Goal: Transaction & Acquisition: Purchase product/service

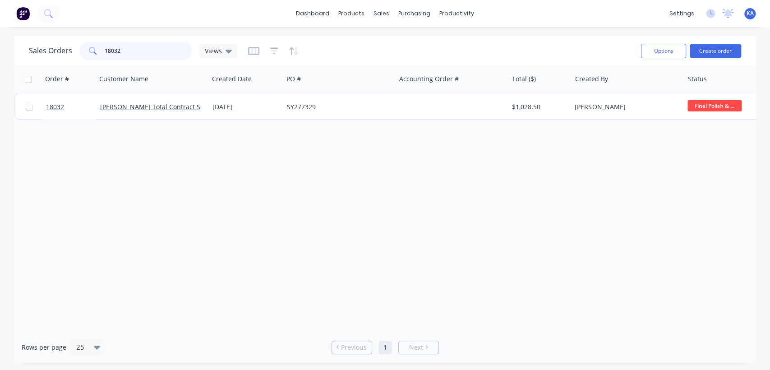
drag, startPoint x: 127, startPoint y: 53, endPoint x: 71, endPoint y: 55, distance: 56.0
click at [71, 55] on div "Sales Orders 18032 Views" at bounding box center [133, 51] width 208 height 18
type input "van"
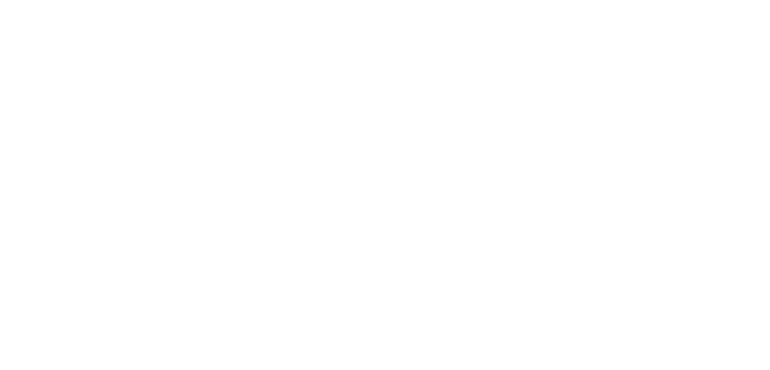
click at [224, 0] on html at bounding box center [385, 0] width 770 height 0
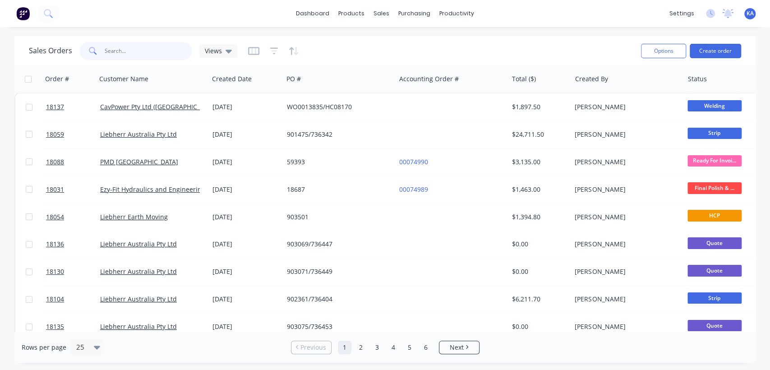
click at [115, 51] on input "text" at bounding box center [149, 51] width 88 height 18
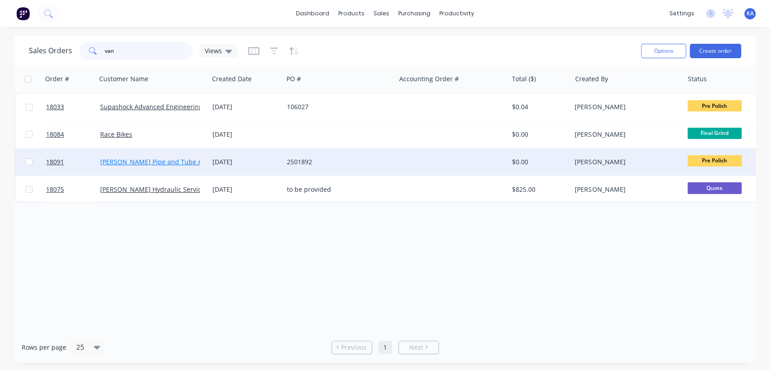
type input "van"
click at [179, 160] on link "Van Leeuwen Pipe and Tube Australia Pty Ltd" at bounding box center [173, 161] width 147 height 9
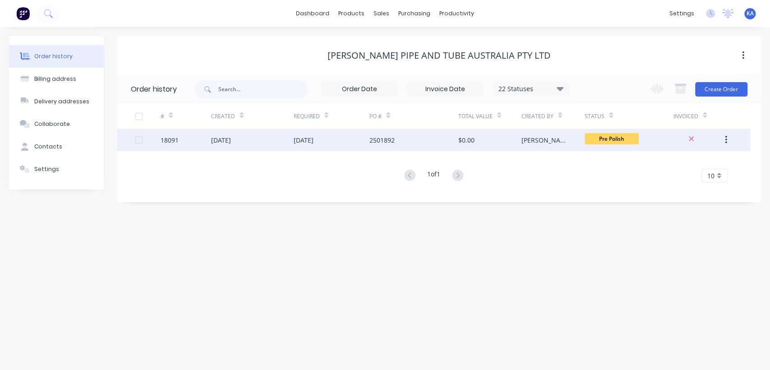
click at [231, 135] on div "03 Sep 2025" at bounding box center [221, 139] width 20 height 9
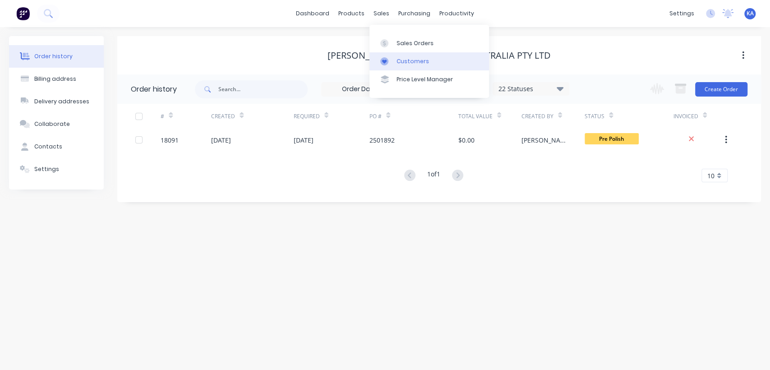
click at [413, 58] on div "Customers" at bounding box center [412, 61] width 32 height 8
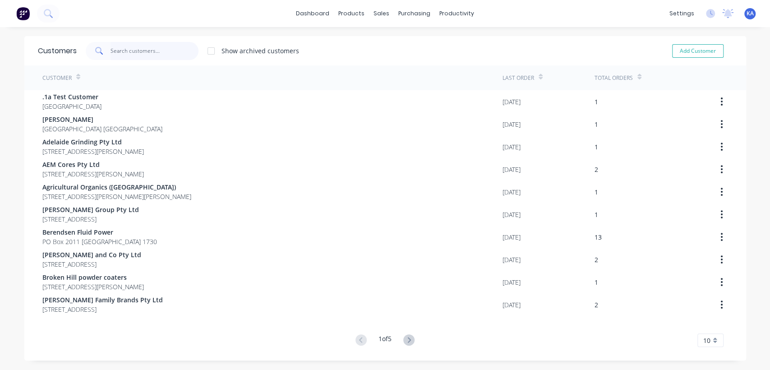
click at [137, 54] on input "text" at bounding box center [155, 51] width 88 height 18
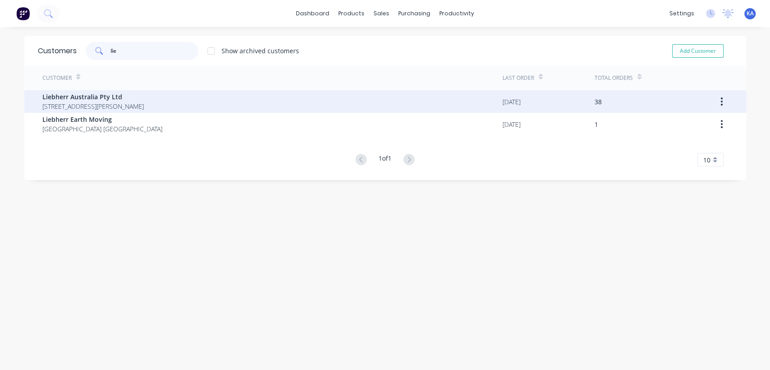
type input "lie"
click at [118, 99] on span "Liebherr Australia Pty Ltd" at bounding box center [92, 96] width 101 height 9
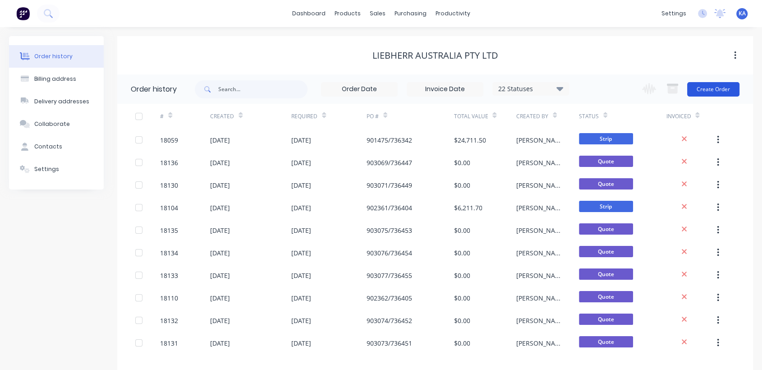
click at [725, 86] on button "Create Order" at bounding box center [713, 89] width 52 height 14
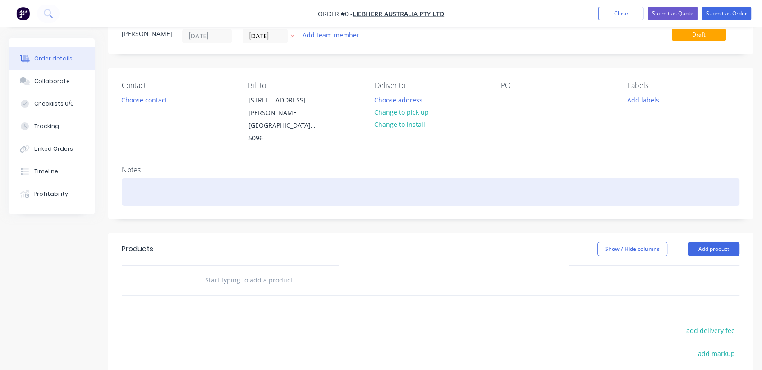
scroll to position [50, 0]
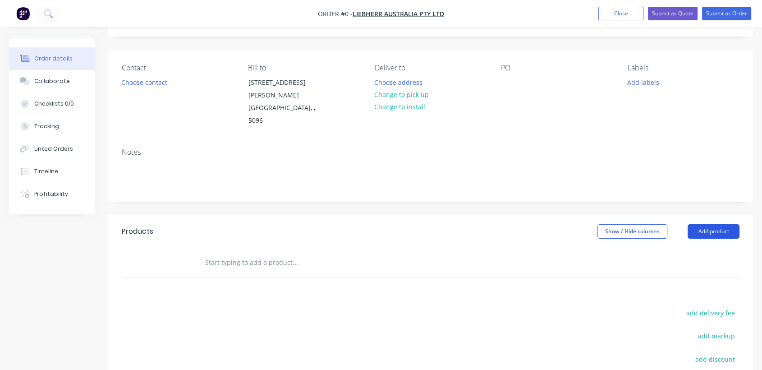
click at [707, 224] on button "Add product" at bounding box center [714, 231] width 52 height 14
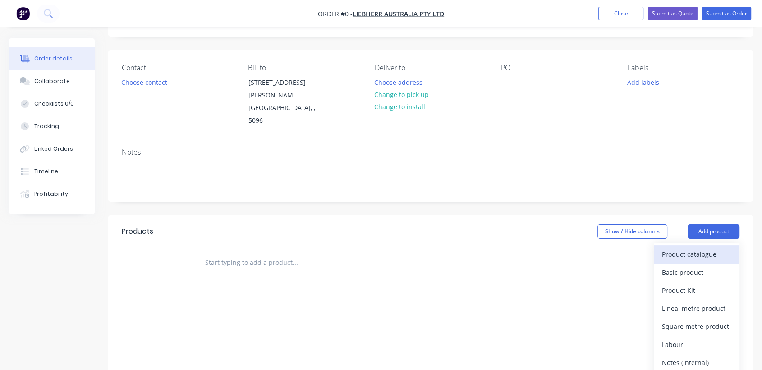
click at [711, 248] on div "Product catalogue" at bounding box center [696, 254] width 69 height 13
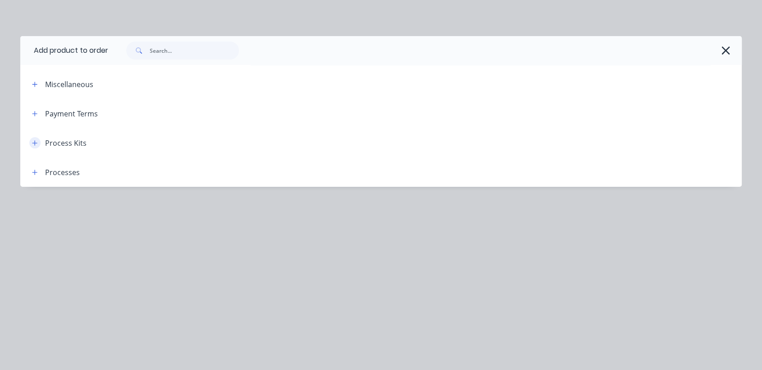
click at [36, 140] on icon "button" at bounding box center [34, 143] width 5 height 6
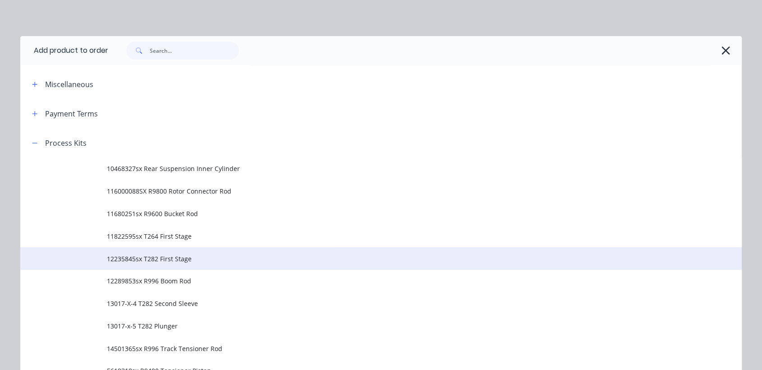
click at [177, 257] on span "12235845sx T282 First Stage" at bounding box center [361, 258] width 508 height 9
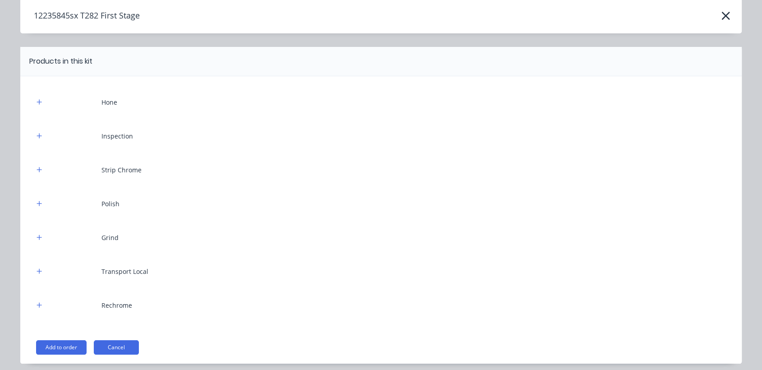
scroll to position [21, 0]
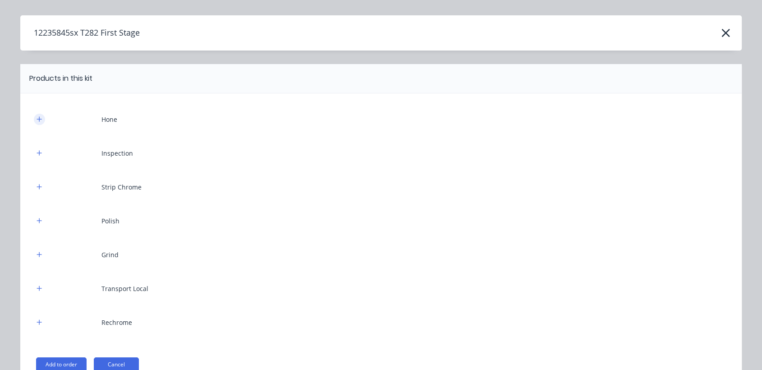
click at [37, 119] on icon "button" at bounding box center [39, 119] width 5 height 6
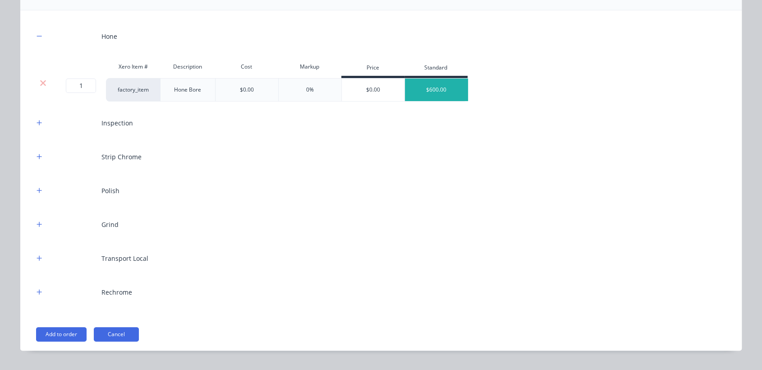
scroll to position [121, 0]
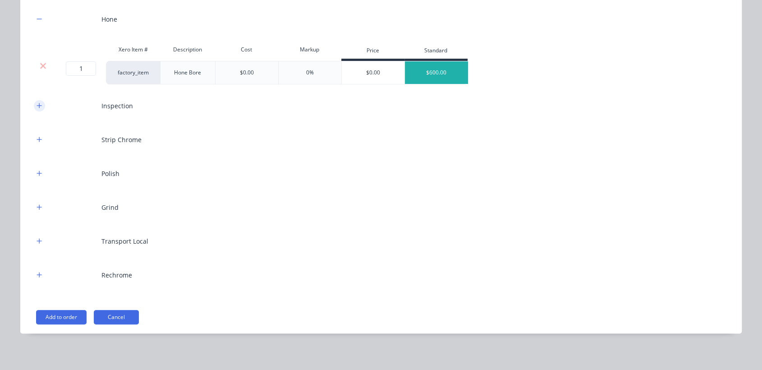
click at [37, 105] on icon "button" at bounding box center [39, 105] width 5 height 6
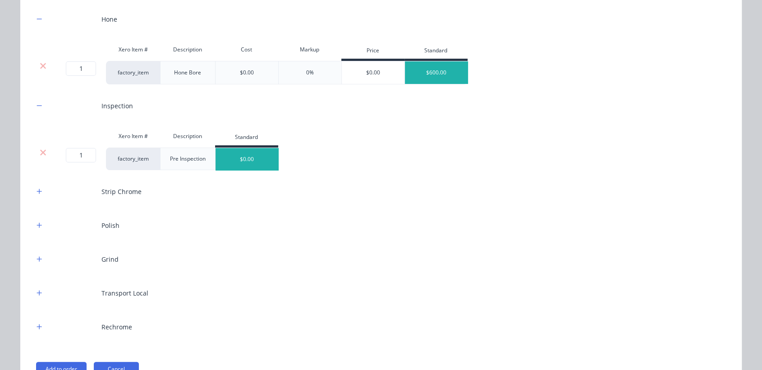
click at [217, 208] on div "Hone Xero Item # Description Cost Markup Price Standard 1 1 ? factory_item Hone…" at bounding box center [381, 173] width 695 height 332
click at [337, 193] on div "Strip Chrome" at bounding box center [381, 191] width 695 height 25
click at [40, 153] on icon at bounding box center [43, 152] width 6 height 6
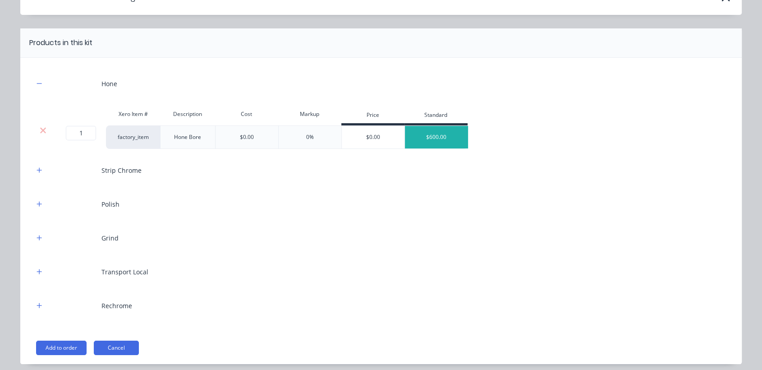
scroll to position [0, 0]
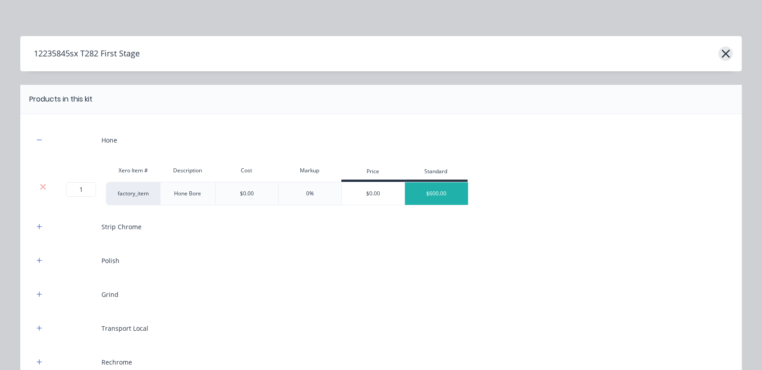
click at [722, 54] on icon "button" at bounding box center [726, 54] width 8 height 8
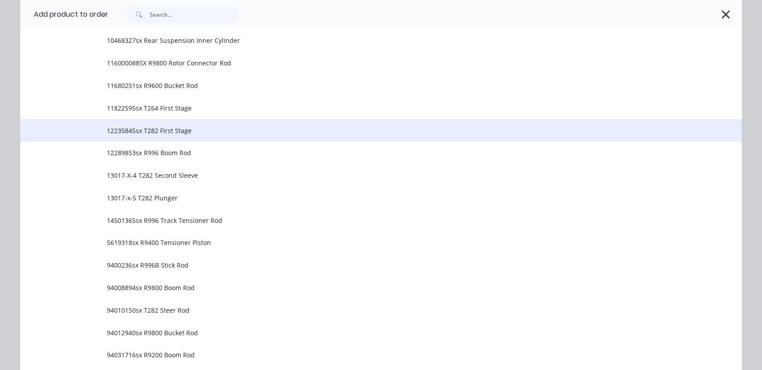
drag, startPoint x: 222, startPoint y: 129, endPoint x: 217, endPoint y: 128, distance: 5.0
click at [217, 128] on span "12235845sx T282 First Stage" at bounding box center [361, 130] width 508 height 9
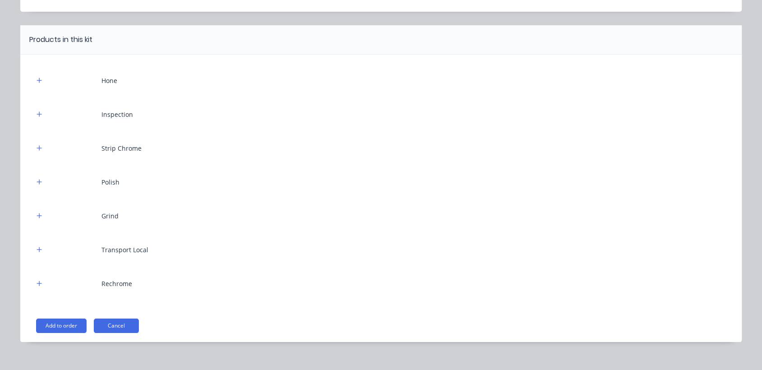
scroll to position [71, 0]
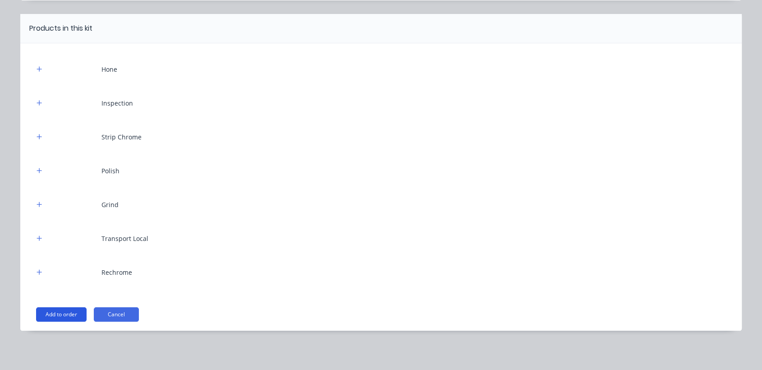
click at [63, 309] on button "Add to order" at bounding box center [61, 314] width 51 height 14
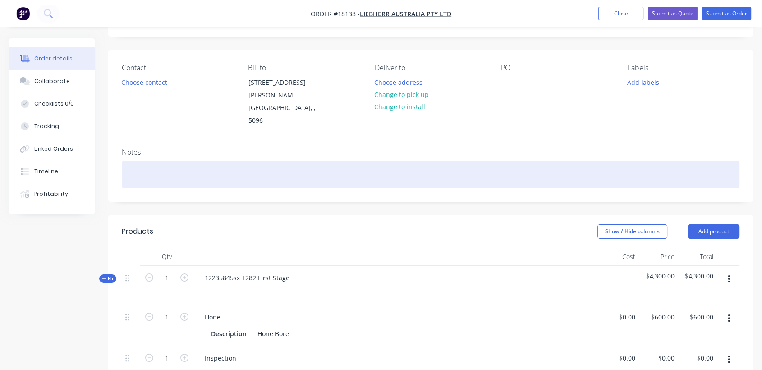
click at [135, 161] on div at bounding box center [431, 175] width 618 height 28
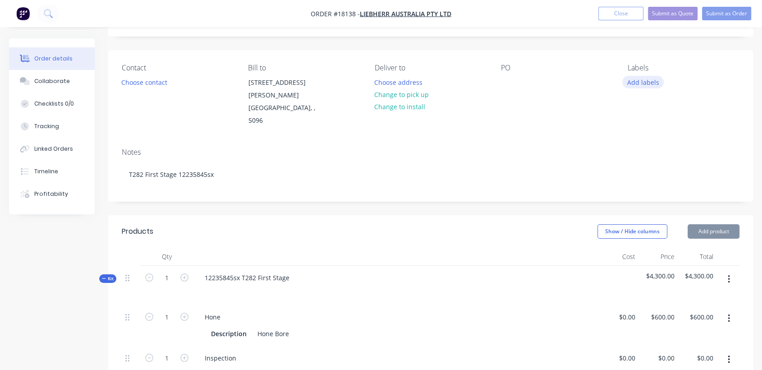
click at [631, 83] on button "Add labels" at bounding box center [642, 82] width 41 height 12
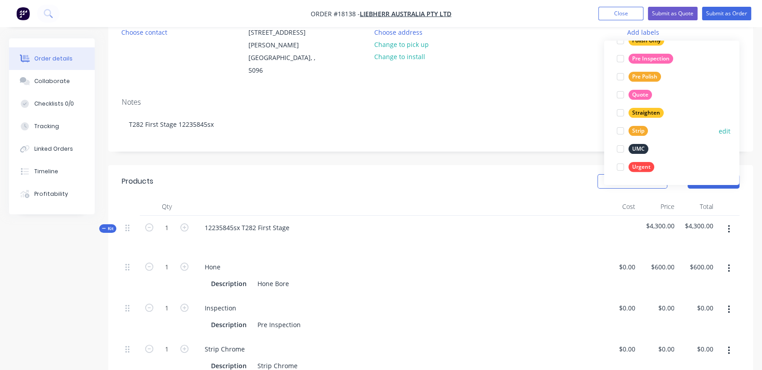
scroll to position [256, 0]
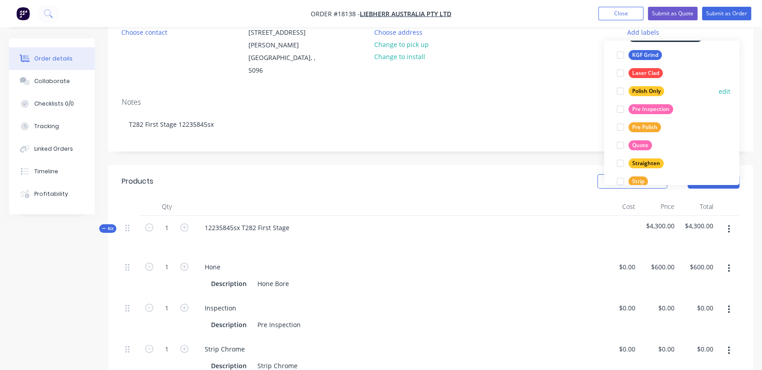
click at [658, 90] on div "Polish Only" at bounding box center [647, 91] width 36 height 10
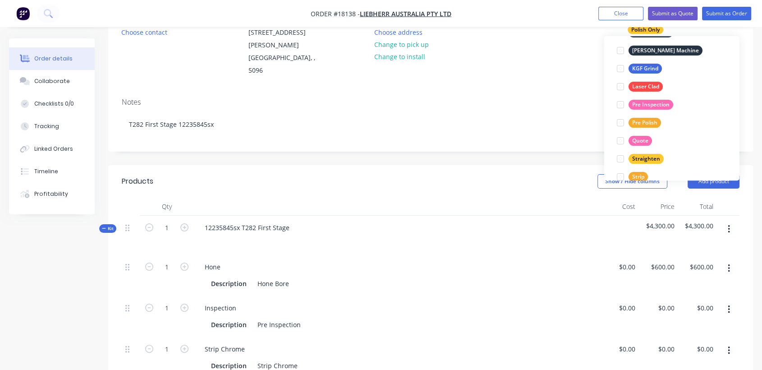
scroll to position [22, 0]
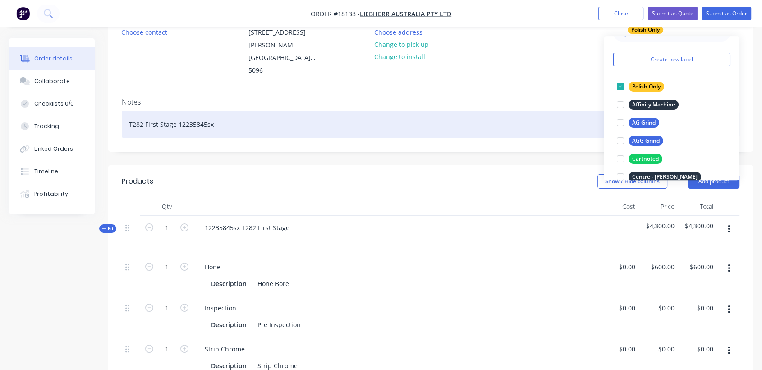
click at [556, 111] on div "T282 First Stage 12235845sx" at bounding box center [431, 125] width 618 height 28
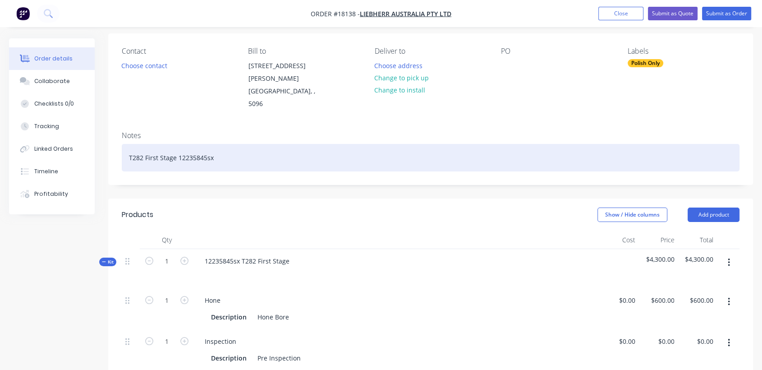
scroll to position [0, 0]
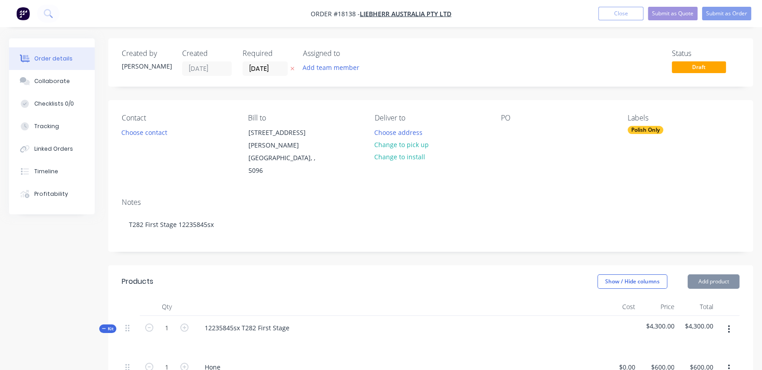
click at [516, 125] on div "PO" at bounding box center [557, 146] width 112 height 64
click at [506, 132] on div at bounding box center [508, 132] width 14 height 13
click at [422, 198] on div "Notes" at bounding box center [431, 202] width 618 height 9
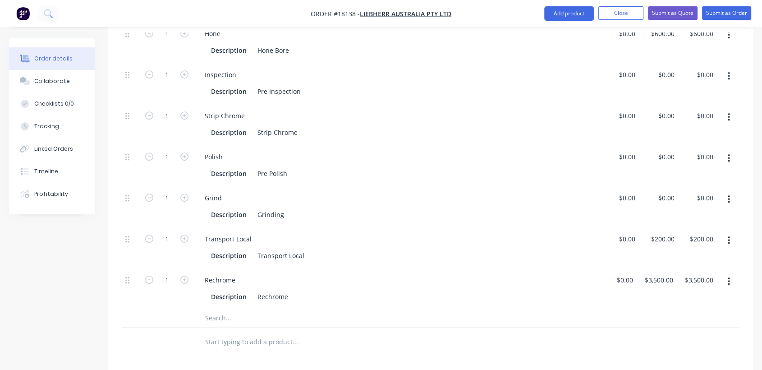
scroll to position [350, 0]
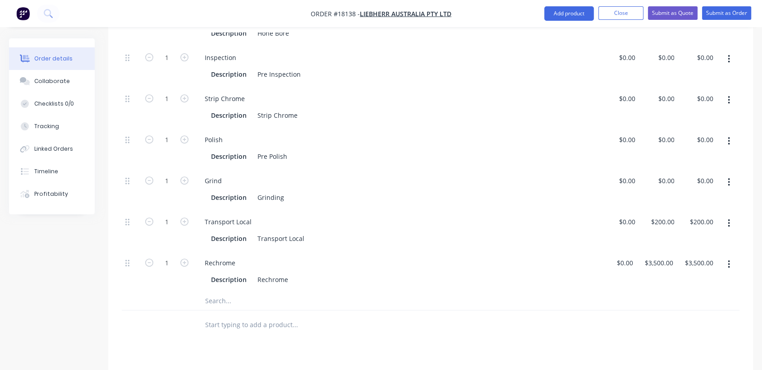
click at [727, 256] on button "button" at bounding box center [728, 264] width 21 height 16
click at [681, 318] on div "Delete" at bounding box center [696, 324] width 69 height 13
click at [729, 178] on icon "button" at bounding box center [729, 182] width 2 height 8
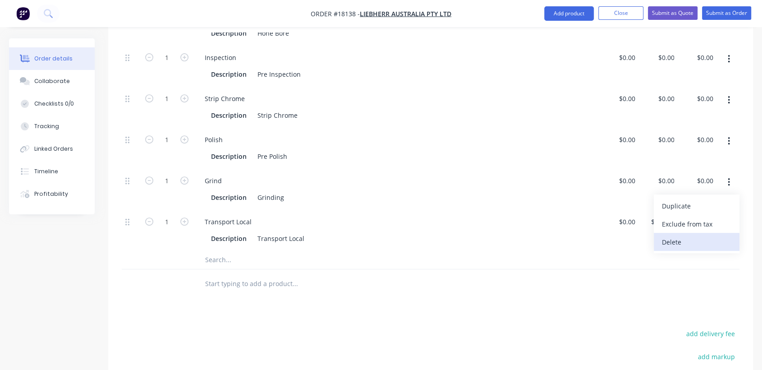
click at [689, 235] on div "Delete" at bounding box center [696, 241] width 69 height 13
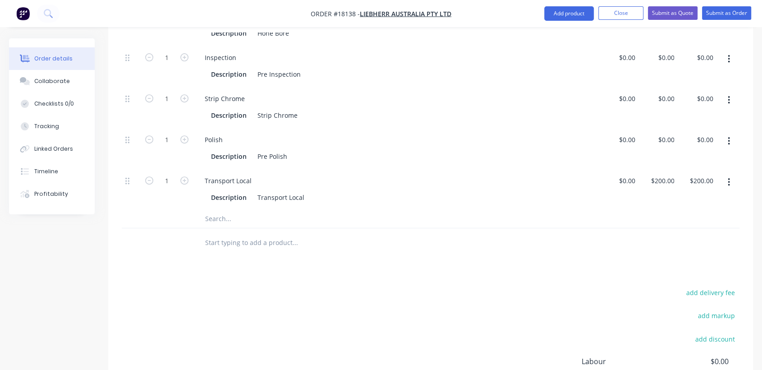
scroll to position [300, 0]
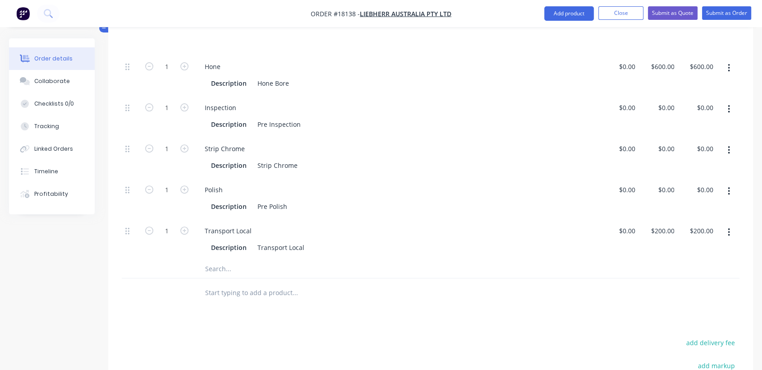
click at [730, 186] on icon "button" at bounding box center [729, 191] width 2 height 10
click at [672, 244] on div "Delete" at bounding box center [696, 250] width 69 height 13
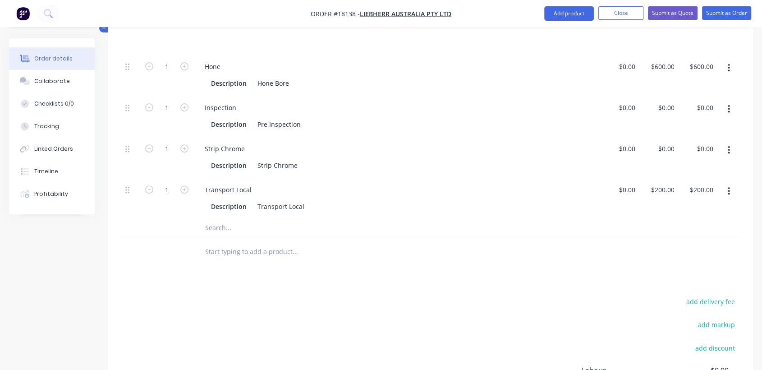
click at [728, 146] on icon "button" at bounding box center [729, 150] width 2 height 8
click at [682, 203] on div "Delete" at bounding box center [696, 209] width 69 height 13
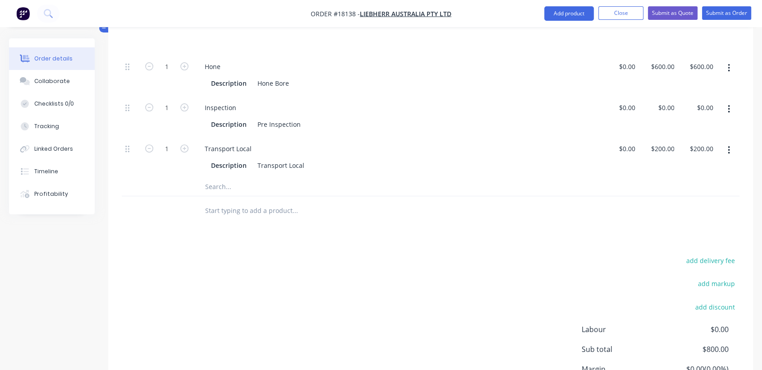
scroll to position [250, 0]
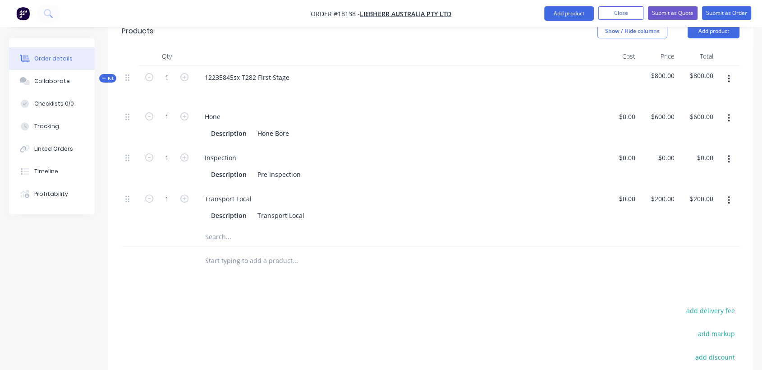
click at [730, 151] on button "button" at bounding box center [728, 159] width 21 height 16
click at [698, 176] on div "Duplicate" at bounding box center [696, 182] width 69 height 13
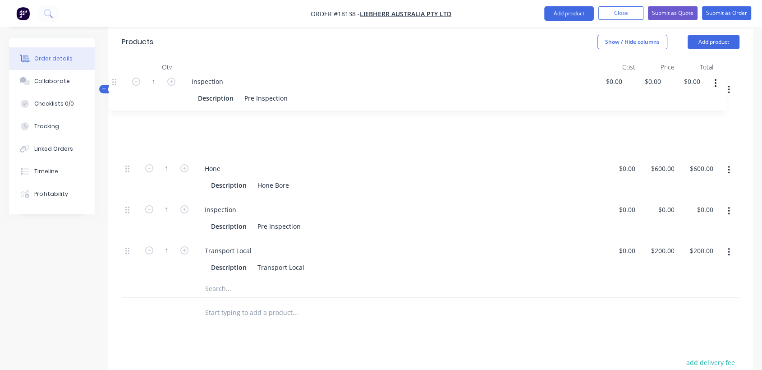
drag, startPoint x: 127, startPoint y: 215, endPoint x: 116, endPoint y: 78, distance: 137.1
click at [116, 78] on div "Qty Cost Price Total Kit 1 12235845sx T282 First Stage $800.00 $800.00 1 Hone D…" at bounding box center [430, 192] width 645 height 269
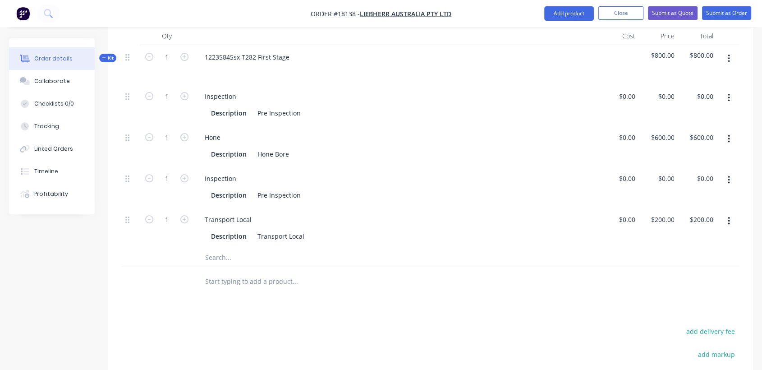
scroll to position [288, 0]
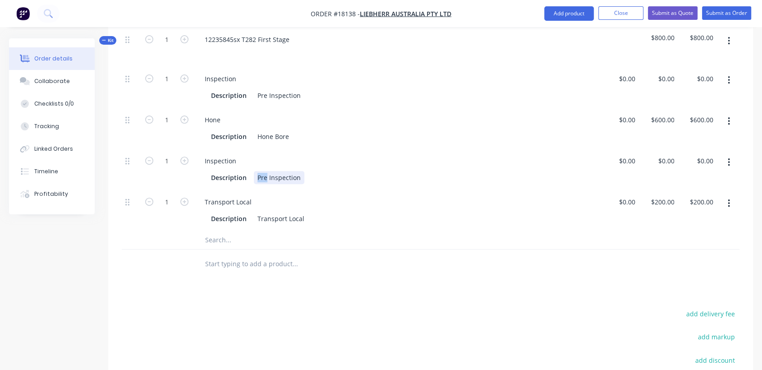
drag, startPoint x: 267, startPoint y: 156, endPoint x: 255, endPoint y: 156, distance: 11.7
click at [255, 171] on div "Pre Inspection" at bounding box center [279, 177] width 51 height 13
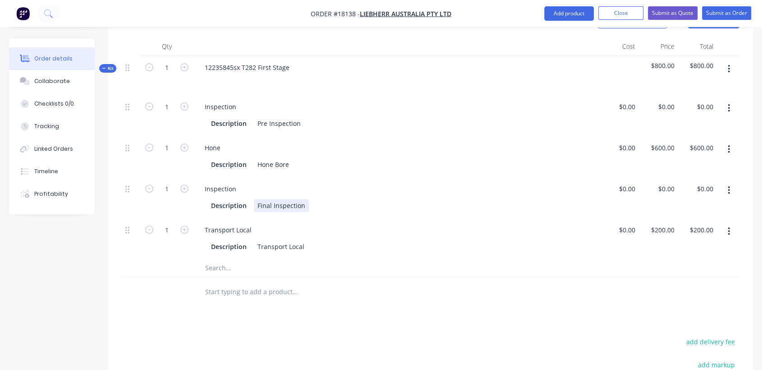
scroll to position [238, 0]
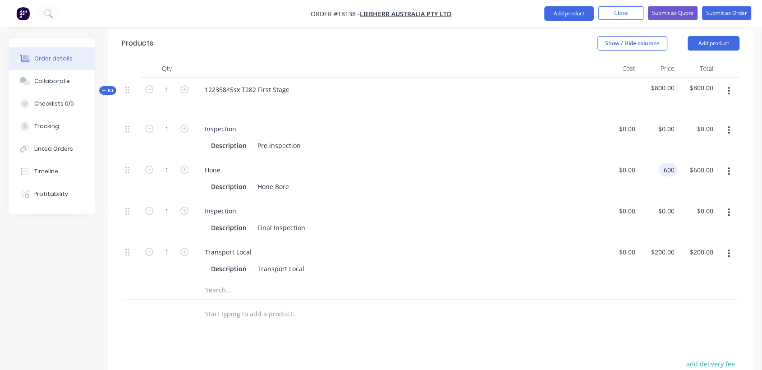
click at [664, 163] on input "600" at bounding box center [670, 169] width 15 height 13
type input "$0.0001"
type input "$0.00"
click at [589, 178] on div "Description Hone Bore" at bounding box center [397, 185] width 399 height 15
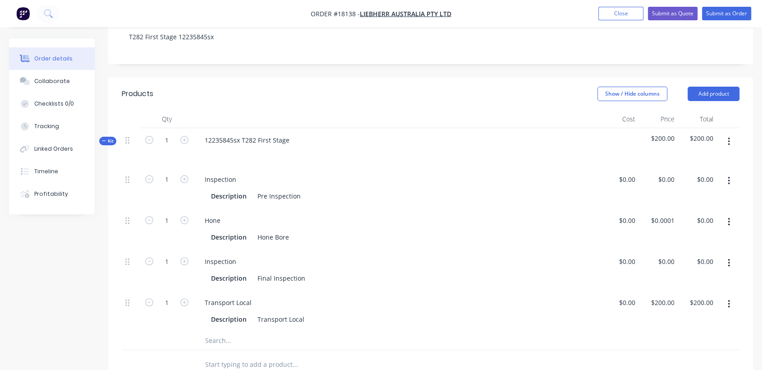
click at [664, 134] on span "$200.00" at bounding box center [659, 138] width 32 height 9
click at [667, 134] on span "$200.00" at bounding box center [659, 138] width 32 height 9
click at [709, 128] on div "$200.00" at bounding box center [697, 147] width 39 height 39
click at [711, 134] on span "$200.00" at bounding box center [698, 138] width 32 height 9
click at [702, 134] on span "$200.00" at bounding box center [698, 138] width 32 height 9
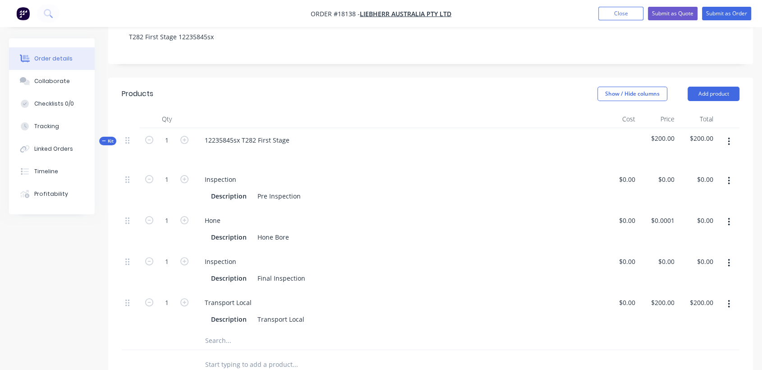
click at [729, 137] on icon "button" at bounding box center [729, 142] width 2 height 10
click at [571, 128] on div "12235845sx T282 First Stage" at bounding box center [397, 147] width 406 height 39
click at [672, 296] on input "200" at bounding box center [670, 302] width 15 height 13
type input "$0.0001"
type input "$0.00"
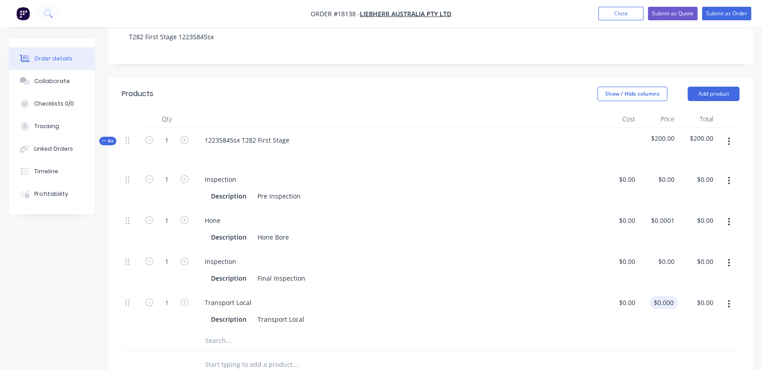
click at [575, 255] on div "Inspection" at bounding box center [397, 261] width 399 height 13
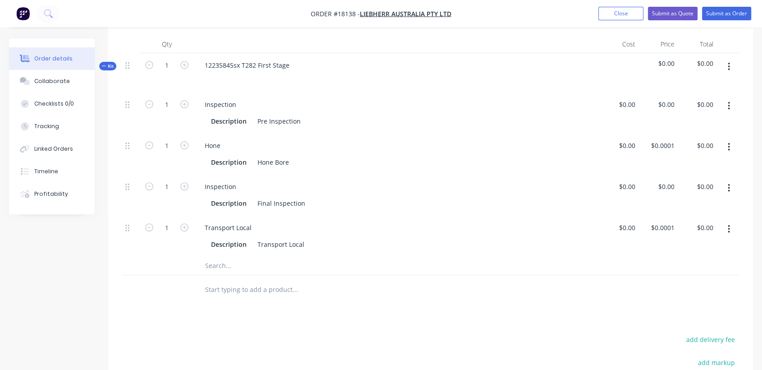
scroll to position [288, 0]
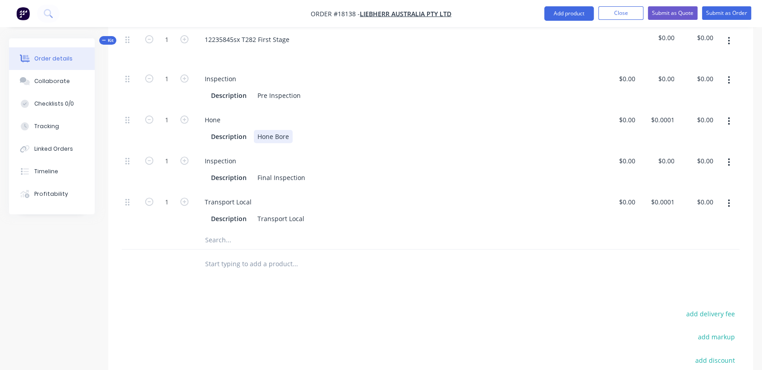
click at [292, 130] on div "Hone Bore" at bounding box center [273, 136] width 39 height 13
click at [405, 255] on div at bounding box center [333, 264] width 271 height 18
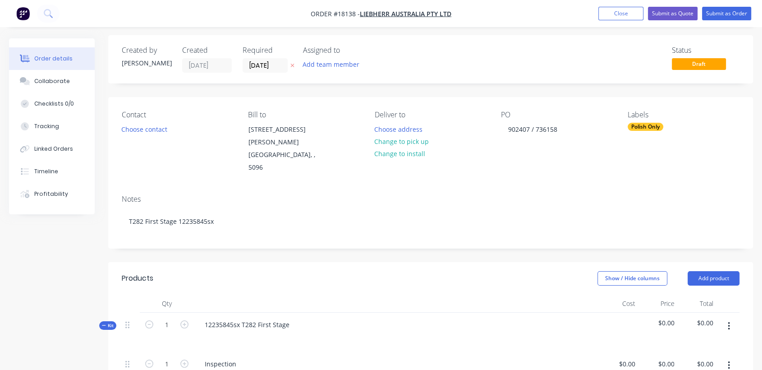
scroll to position [0, 0]
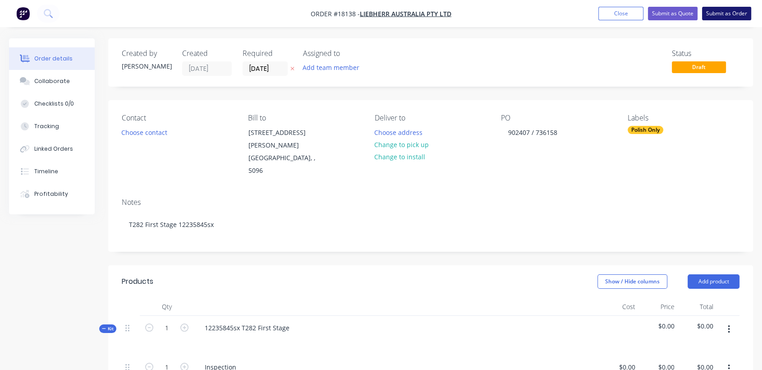
click at [729, 9] on button "Submit as Order" at bounding box center [726, 14] width 49 height 14
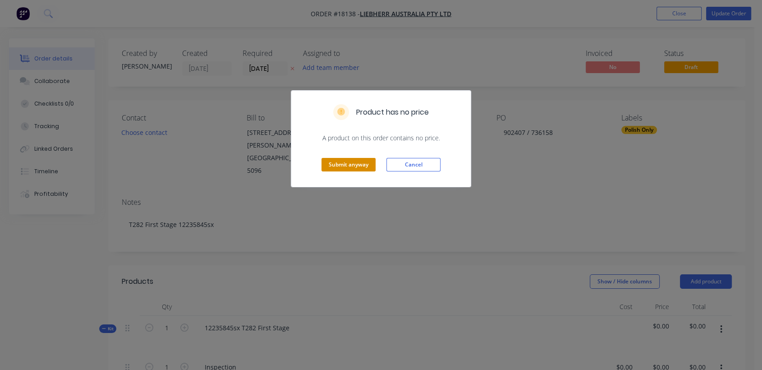
click at [353, 161] on button "Submit anyway" at bounding box center [349, 165] width 54 height 14
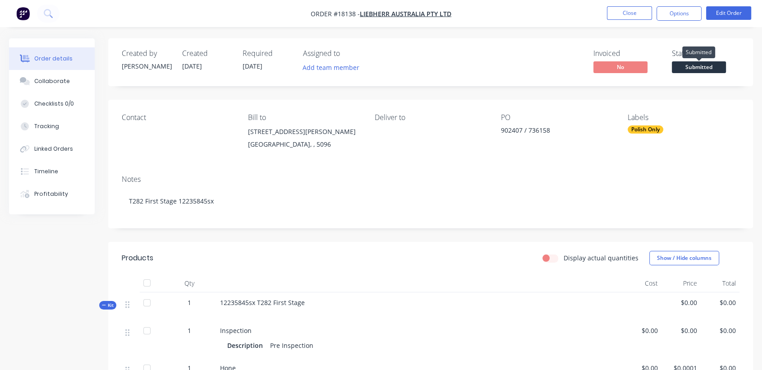
click at [701, 62] on span "Submitted" at bounding box center [699, 66] width 54 height 11
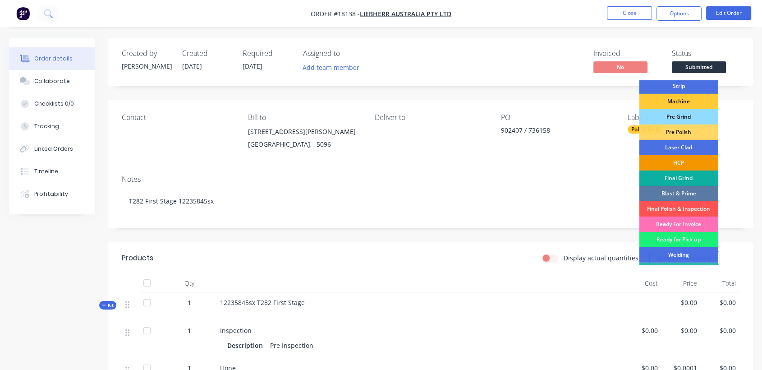
scroll to position [50, 0]
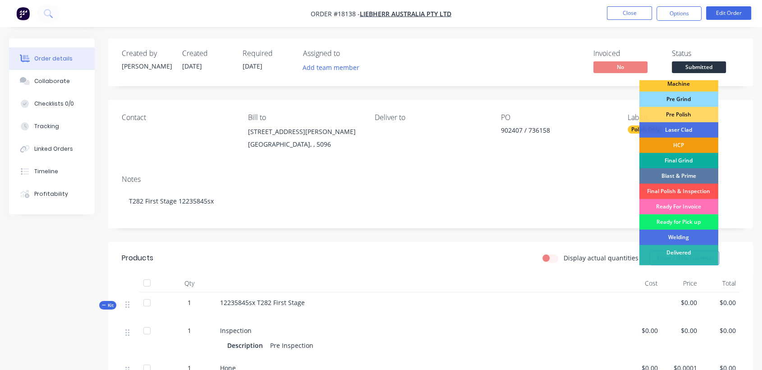
click at [686, 221] on div "Ready for Pick up" at bounding box center [679, 221] width 79 height 15
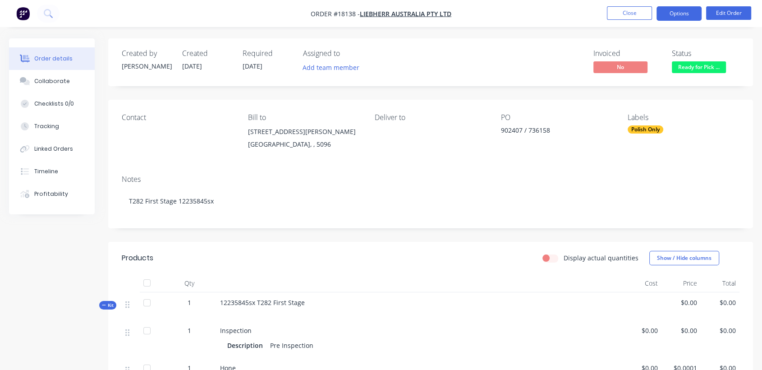
click at [689, 15] on button "Options" at bounding box center [679, 13] width 45 height 14
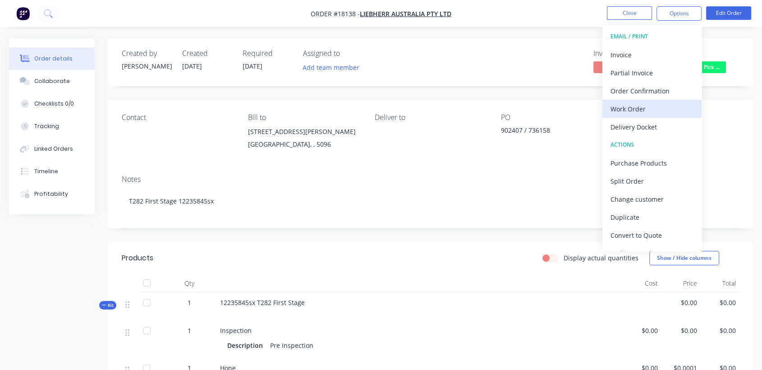
click at [643, 109] on div "Work Order" at bounding box center [652, 108] width 83 height 13
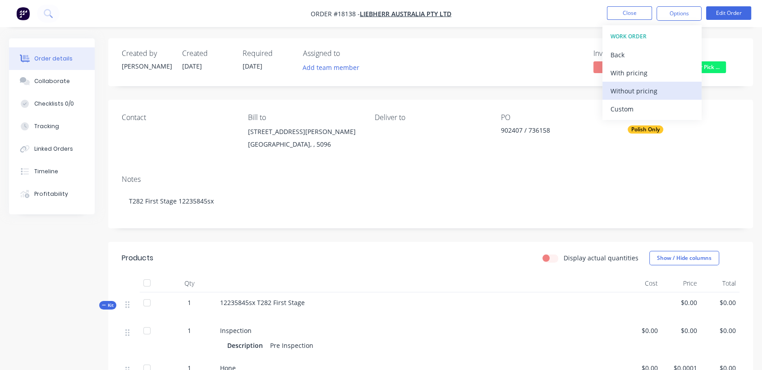
click at [639, 87] on div "Without pricing" at bounding box center [652, 90] width 83 height 13
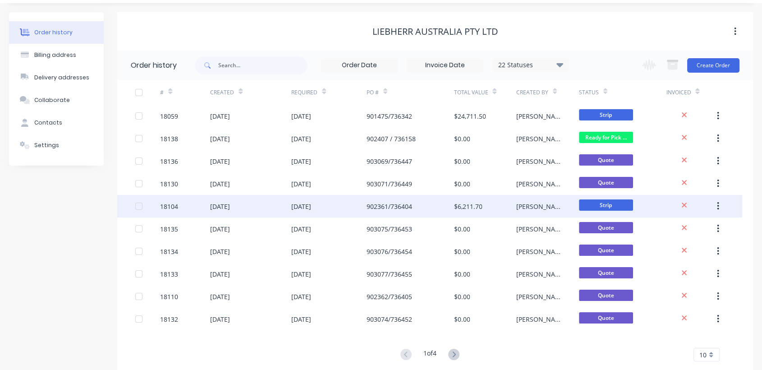
scroll to position [45, 0]
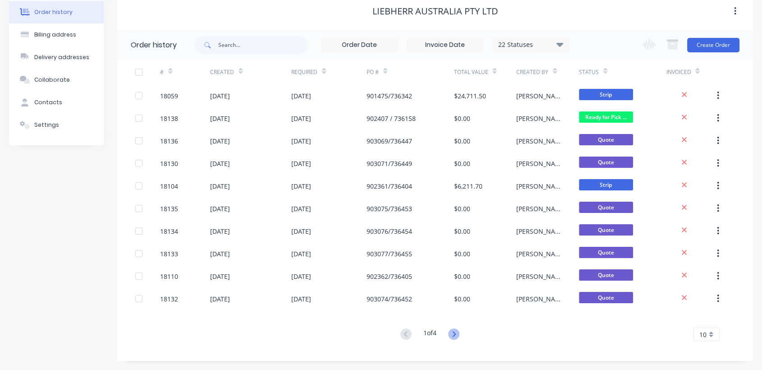
click at [455, 332] on icon at bounding box center [453, 333] width 11 height 11
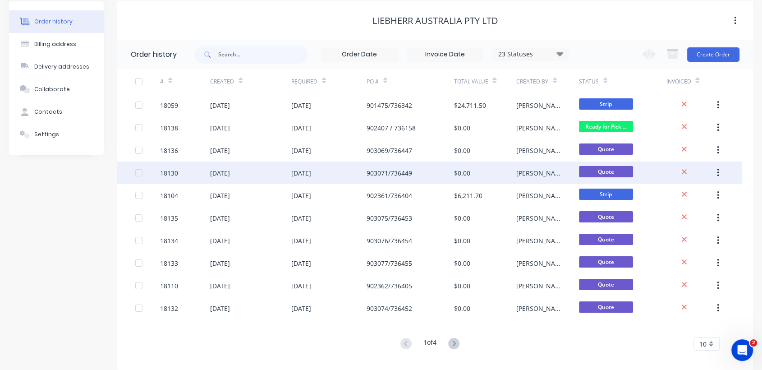
scroll to position [45, 0]
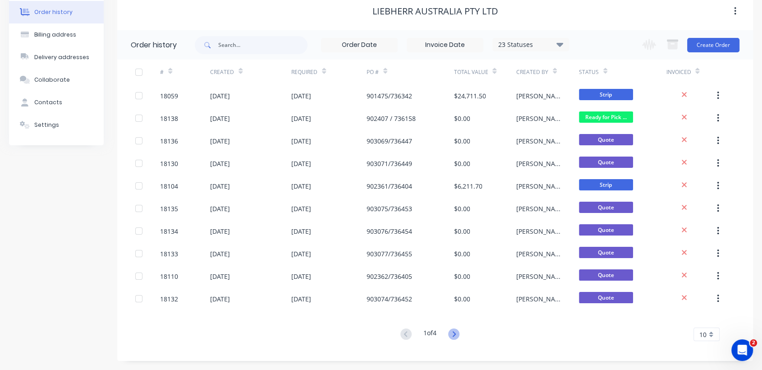
click at [455, 334] on icon at bounding box center [453, 333] width 11 height 11
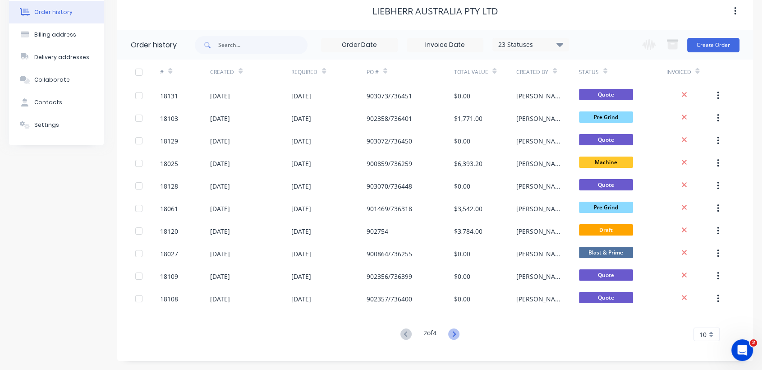
click at [455, 332] on icon at bounding box center [453, 333] width 3 height 5
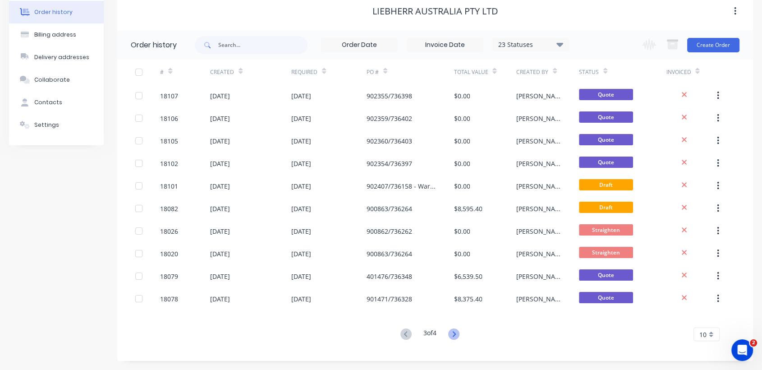
click at [457, 335] on icon at bounding box center [453, 333] width 11 height 11
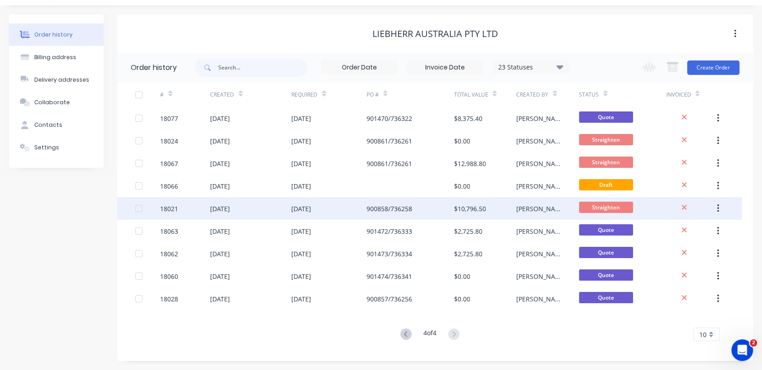
scroll to position [0, 0]
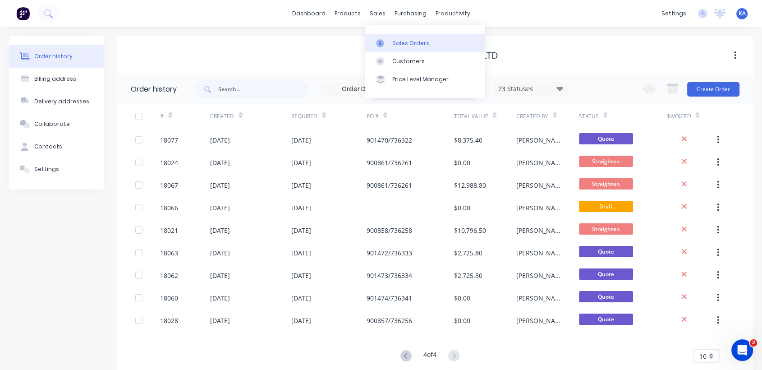
click at [404, 42] on div "Sales Orders" at bounding box center [410, 43] width 37 height 8
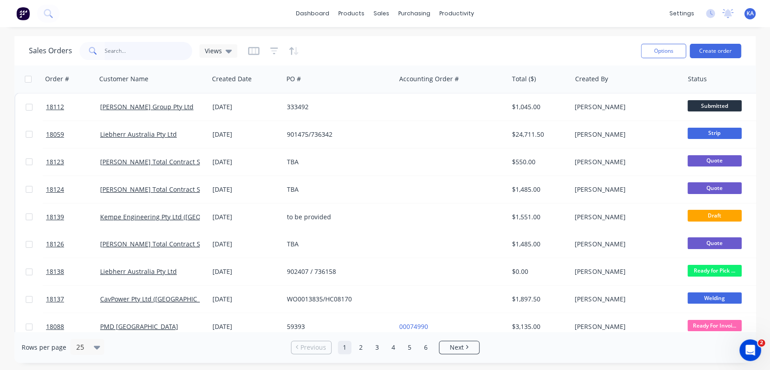
click at [153, 51] on input "text" at bounding box center [149, 51] width 88 height 18
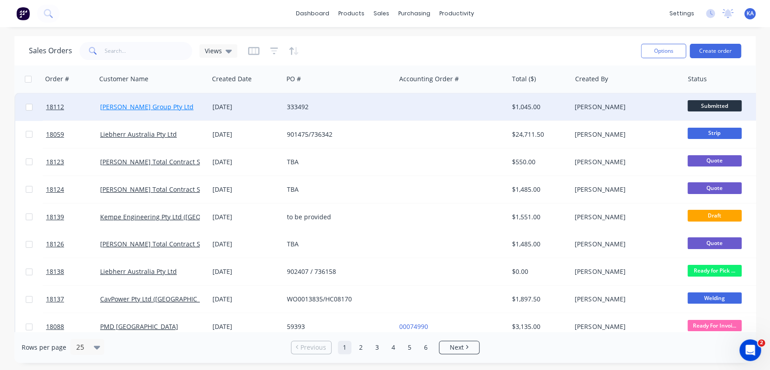
click at [152, 106] on link "[PERSON_NAME] Group Pty Ltd" at bounding box center [146, 106] width 93 height 9
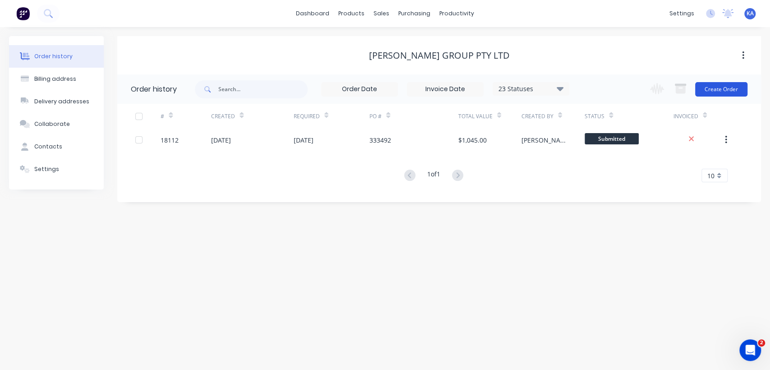
click at [725, 90] on button "Create Order" at bounding box center [721, 89] width 52 height 14
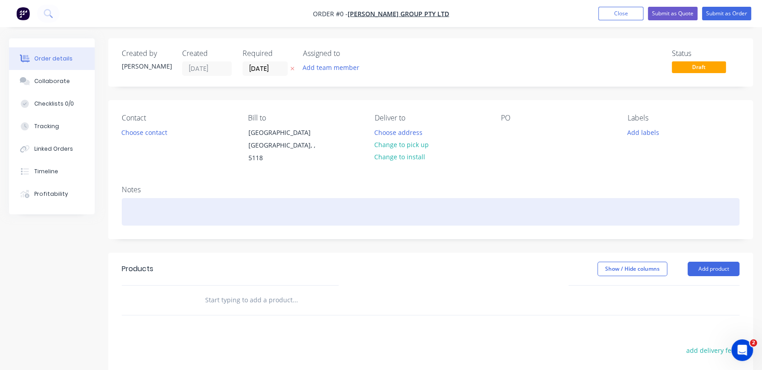
click at [204, 205] on div at bounding box center [431, 212] width 618 height 28
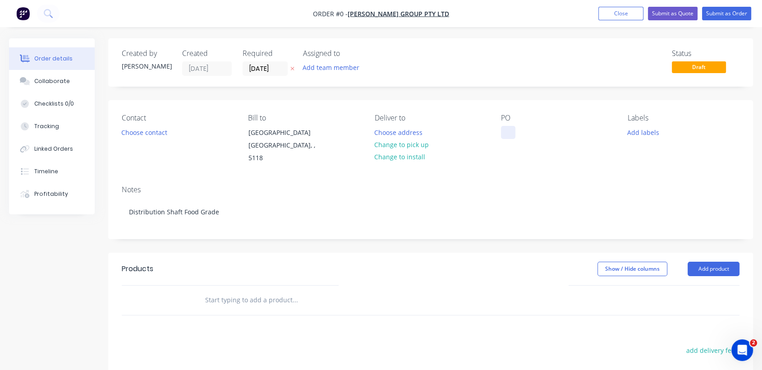
click at [509, 132] on div "Order details Collaborate Checklists 0/0 Tracking Linked Orders Timeline Profit…" at bounding box center [381, 291] width 762 height 507
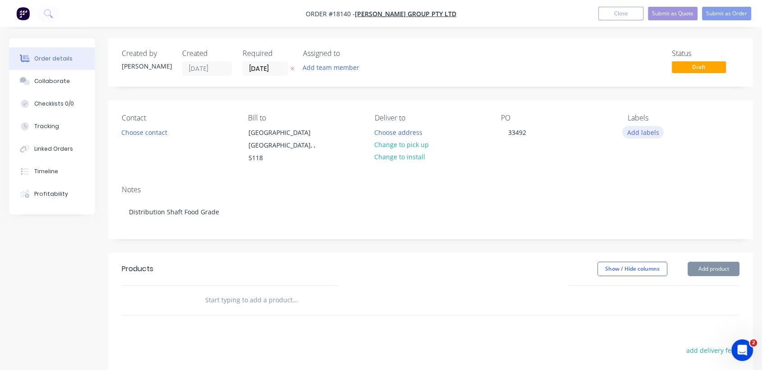
click at [641, 131] on button "Add labels" at bounding box center [642, 132] width 41 height 12
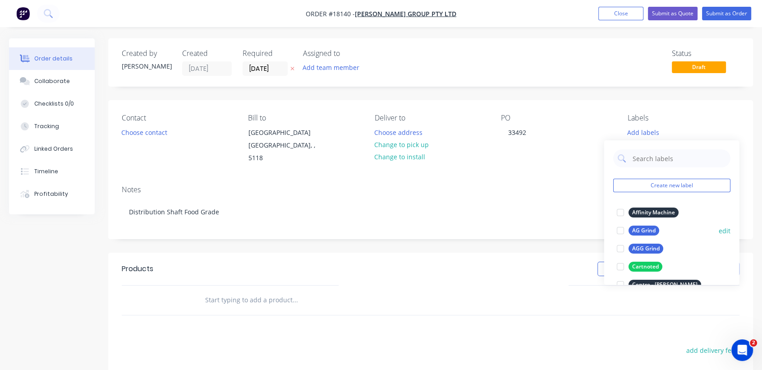
click at [654, 228] on div "AG Grind" at bounding box center [644, 231] width 31 height 10
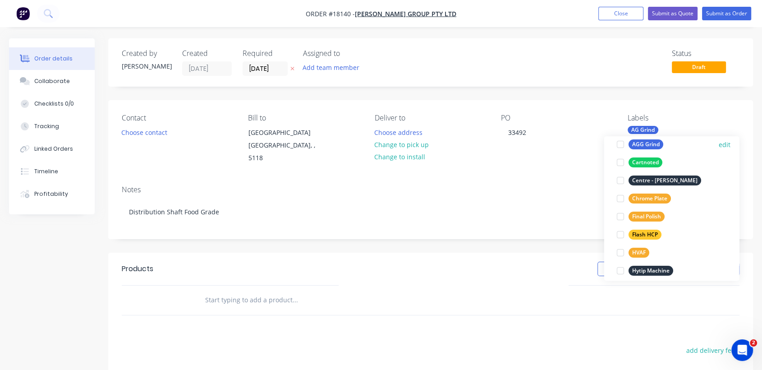
scroll to position [150, 0]
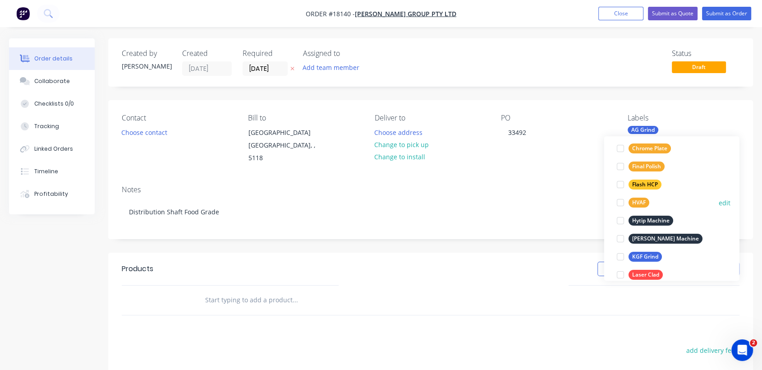
click at [642, 202] on div "HVAF" at bounding box center [639, 203] width 21 height 10
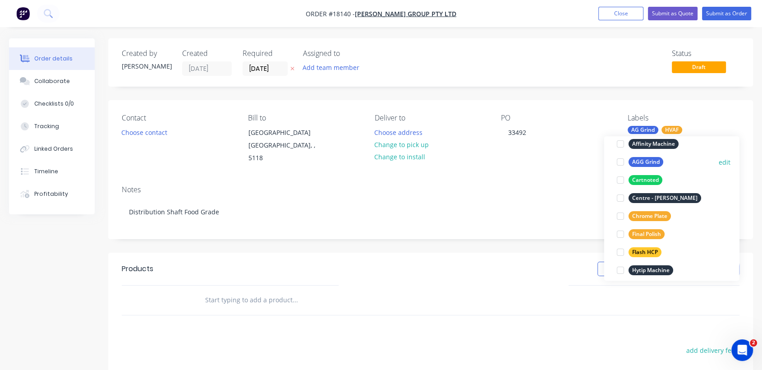
scroll to position [124, 0]
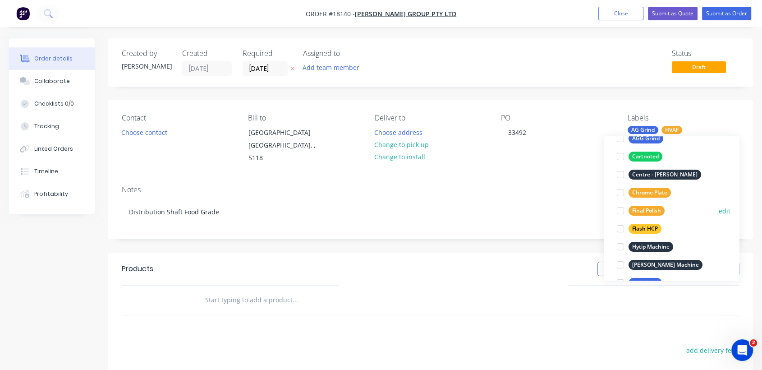
click at [656, 207] on div "Final Polish" at bounding box center [647, 211] width 36 height 10
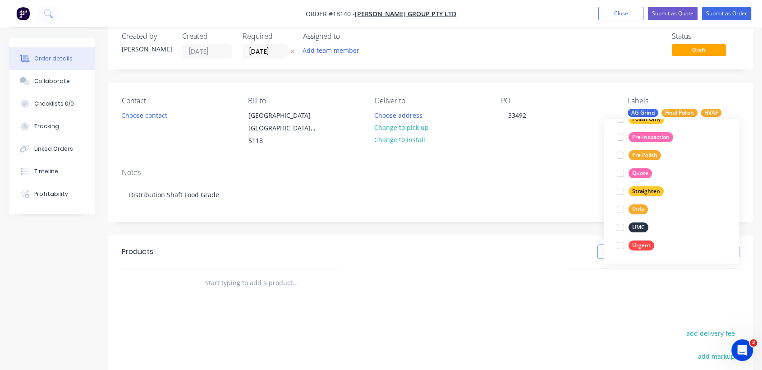
scroll to position [0, 0]
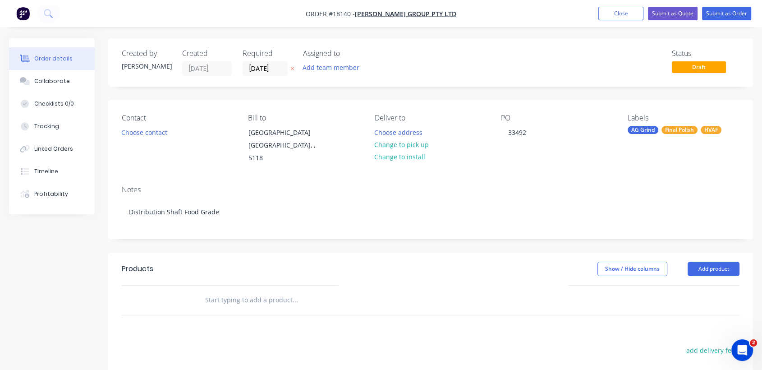
click at [476, 178] on div "Notes Distribution Shaft Food Grade" at bounding box center [430, 208] width 645 height 60
click at [703, 262] on button "Add product" at bounding box center [714, 269] width 52 height 14
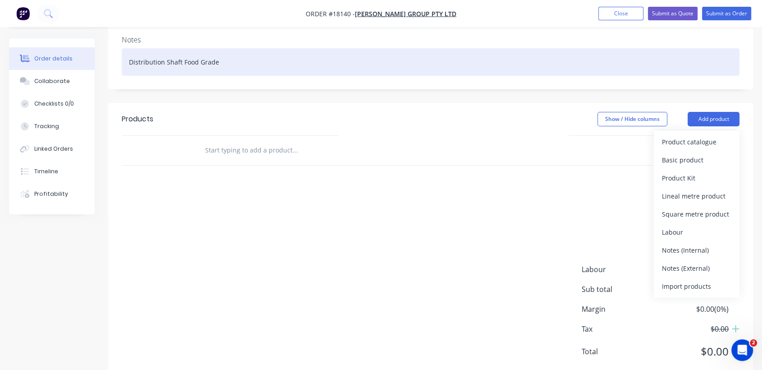
scroll to position [150, 0]
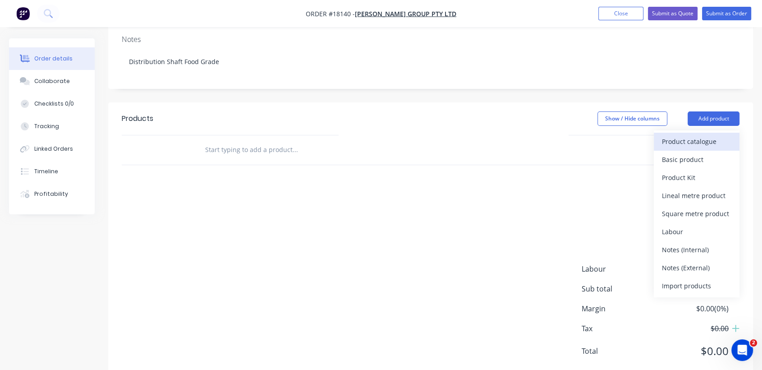
click at [672, 135] on div "Product catalogue" at bounding box center [696, 141] width 69 height 13
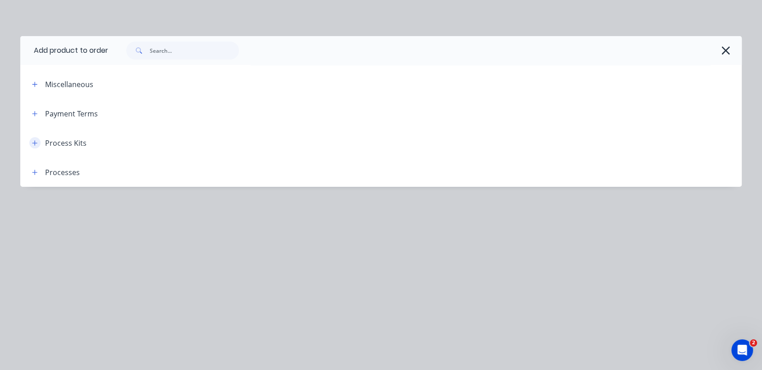
click at [36, 141] on icon "button" at bounding box center [34, 143] width 5 height 6
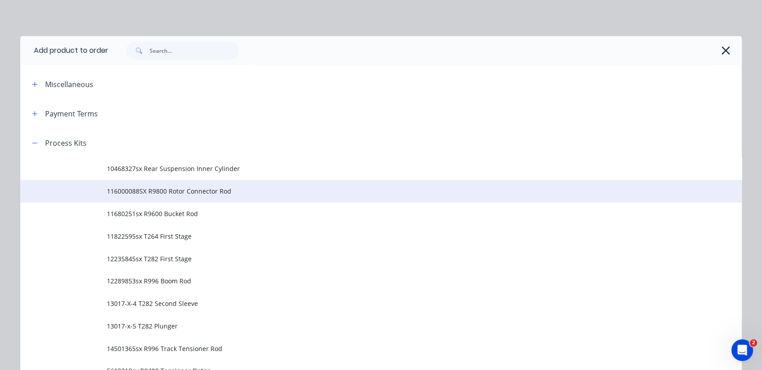
scroll to position [0, 0]
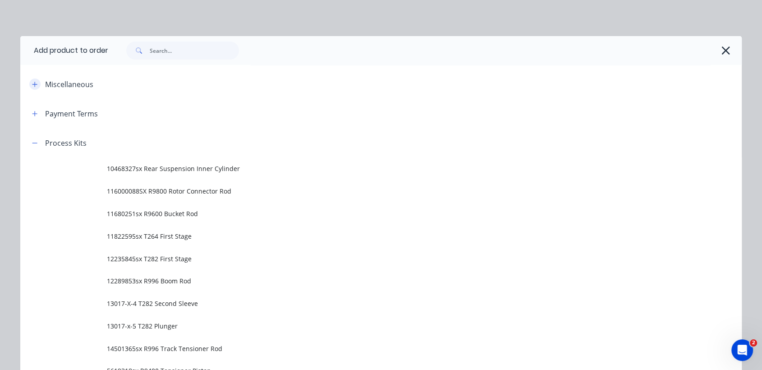
click at [32, 84] on icon "button" at bounding box center [34, 84] width 5 height 5
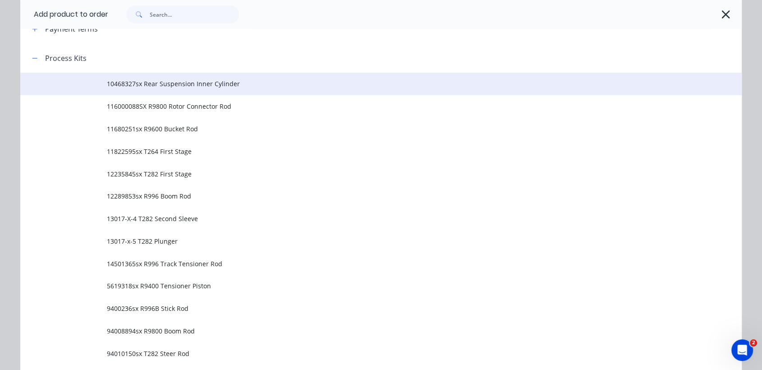
scroll to position [100, 0]
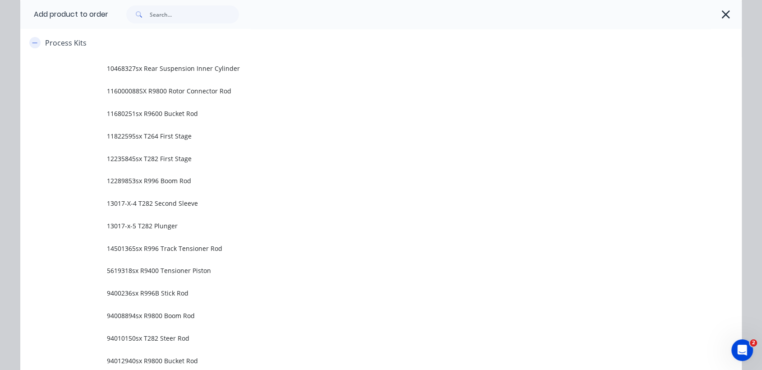
click at [32, 41] on icon "button" at bounding box center [34, 43] width 5 height 6
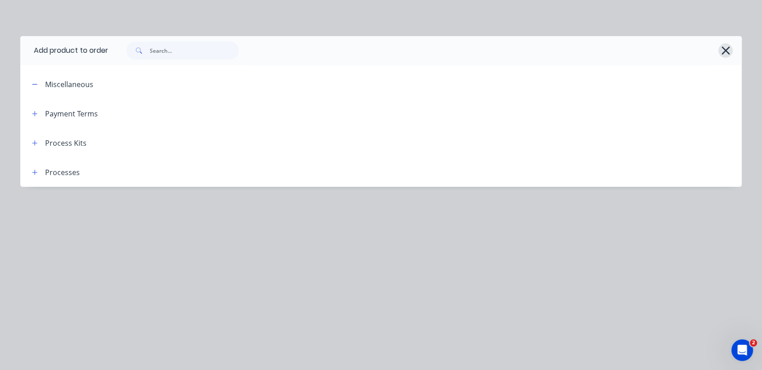
click at [723, 50] on icon "button" at bounding box center [725, 50] width 9 height 13
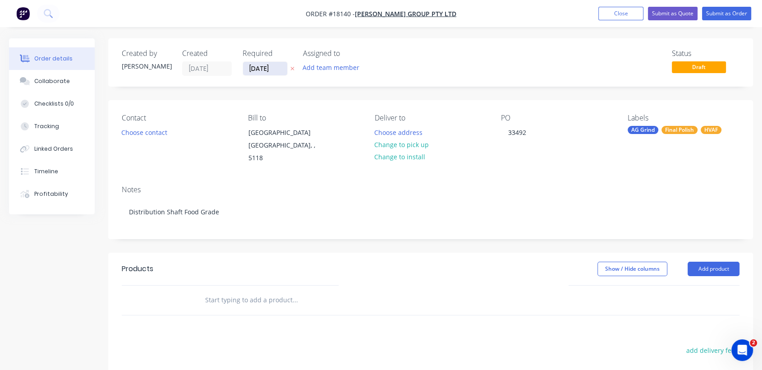
click at [276, 67] on input "[DATE]" at bounding box center [265, 69] width 44 height 14
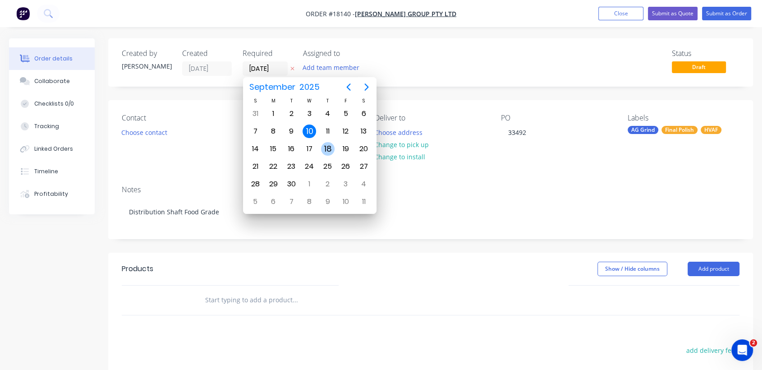
click at [328, 145] on div "18" at bounding box center [328, 149] width 14 height 14
type input "18/09/25"
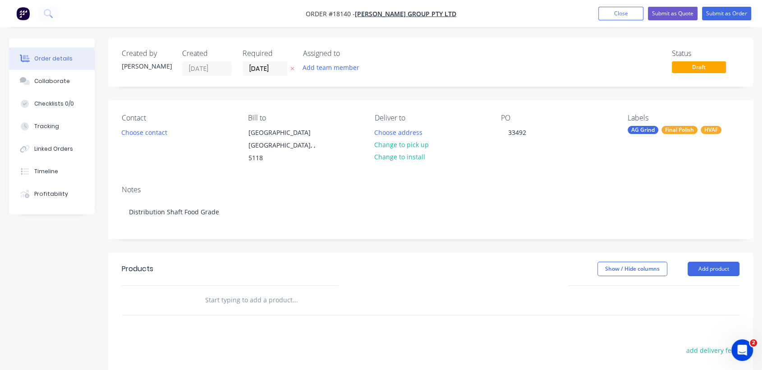
click at [571, 152] on div "PO 33492" at bounding box center [557, 139] width 112 height 51
click at [715, 11] on button "Submit as Order" at bounding box center [726, 14] width 49 height 14
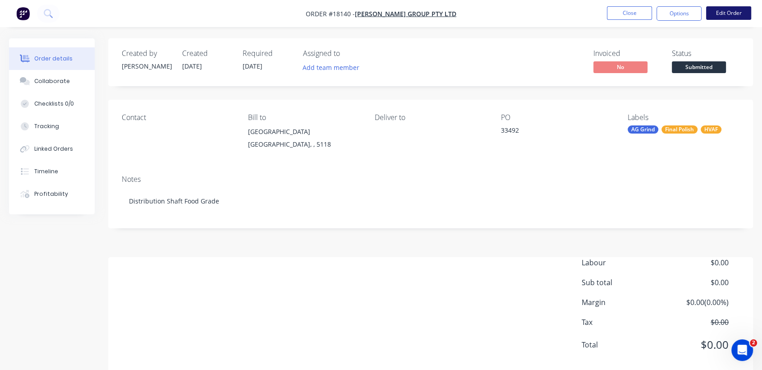
click at [721, 11] on button "Edit Order" at bounding box center [728, 13] width 45 height 14
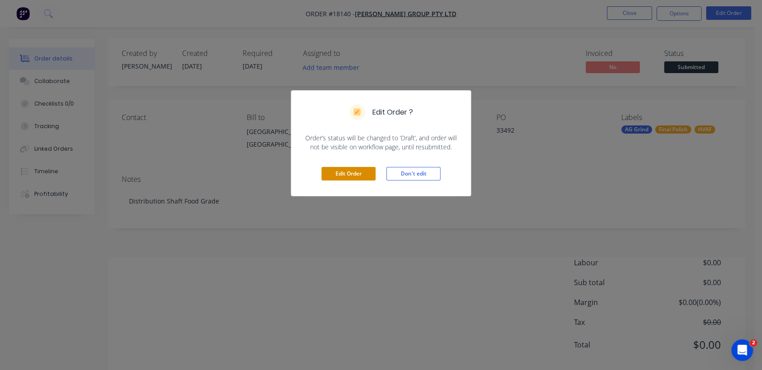
click at [357, 173] on button "Edit Order" at bounding box center [349, 174] width 54 height 14
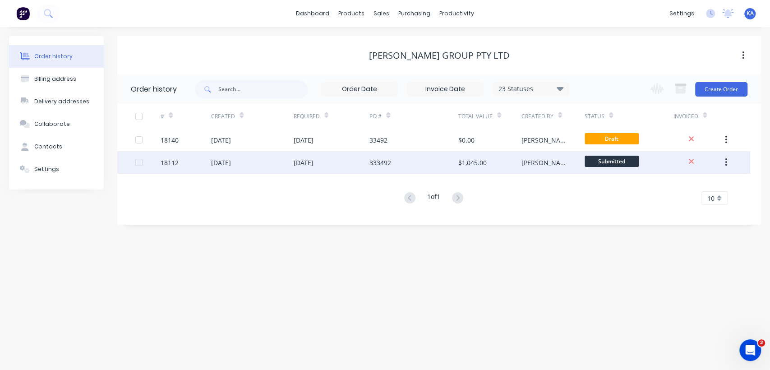
click at [465, 159] on div "$1,045.00" at bounding box center [472, 162] width 28 height 9
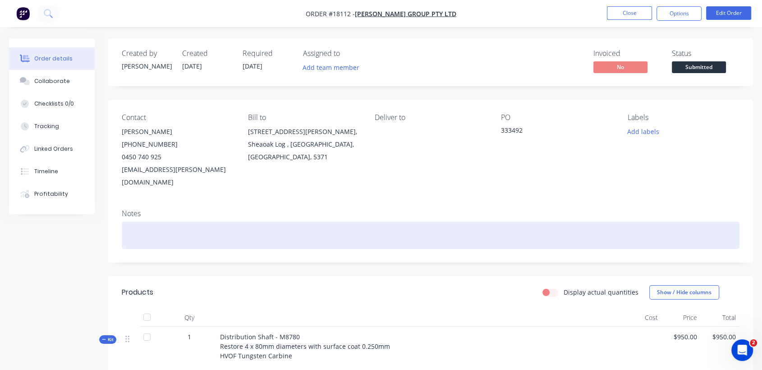
scroll to position [50, 0]
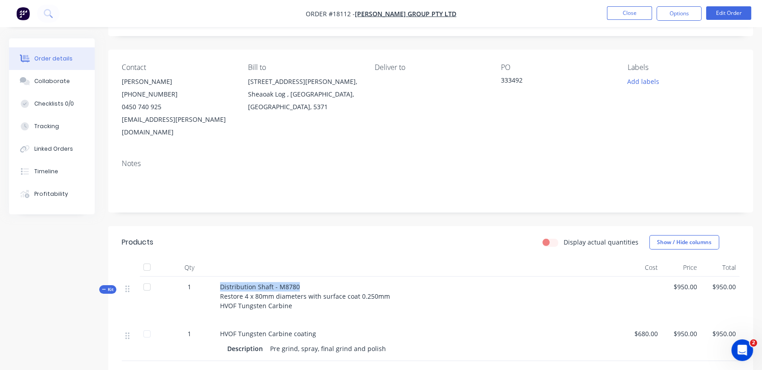
drag, startPoint x: 299, startPoint y: 272, endPoint x: 221, endPoint y: 270, distance: 77.6
click at [221, 276] on div "Distribution Shaft - M8780 Restore 4 x 80mm diameters with surface coat 0.250mm…" at bounding box center [419, 299] width 406 height 47
copy span "Distribution Shaft - M8780"
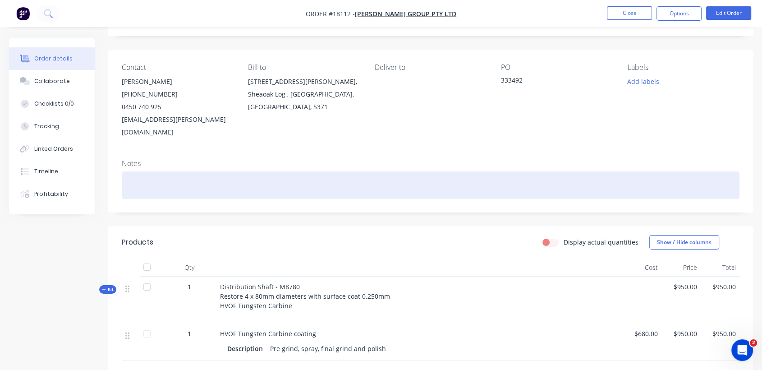
click at [140, 171] on div at bounding box center [431, 185] width 618 height 28
paste div
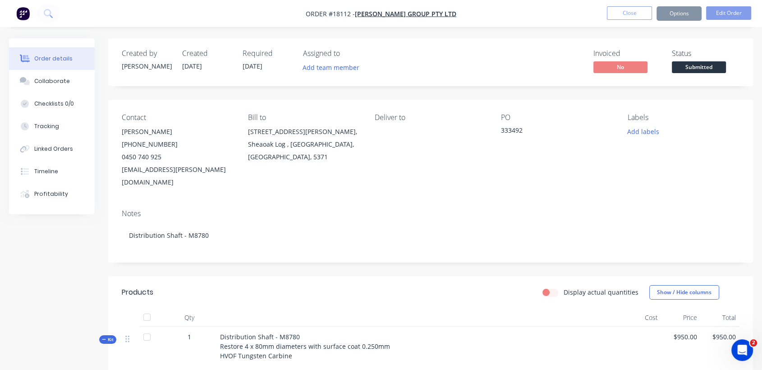
click at [262, 66] on span "04/09/25" at bounding box center [253, 66] width 20 height 9
click at [251, 65] on span "04/09/25" at bounding box center [253, 66] width 20 height 9
click at [724, 8] on button "Edit Order" at bounding box center [728, 13] width 45 height 14
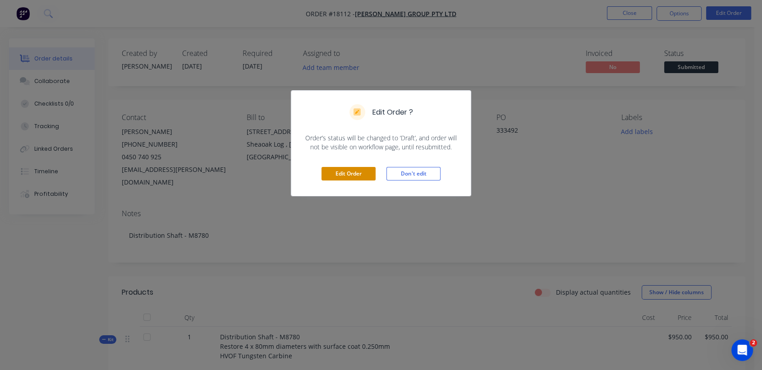
click at [362, 170] on button "Edit Order" at bounding box center [349, 174] width 54 height 14
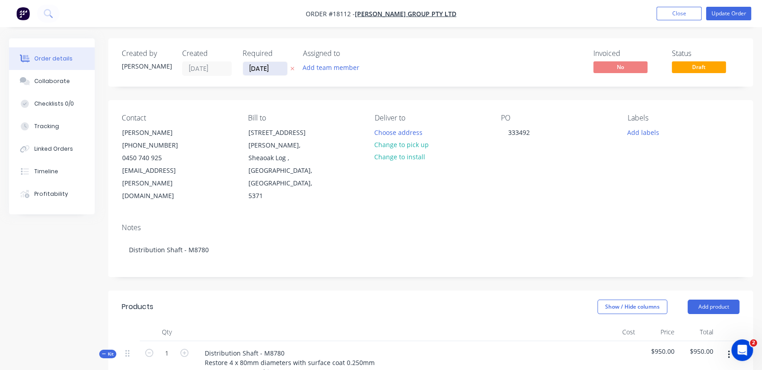
click at [272, 72] on input "04/09/25" at bounding box center [265, 69] width 44 height 14
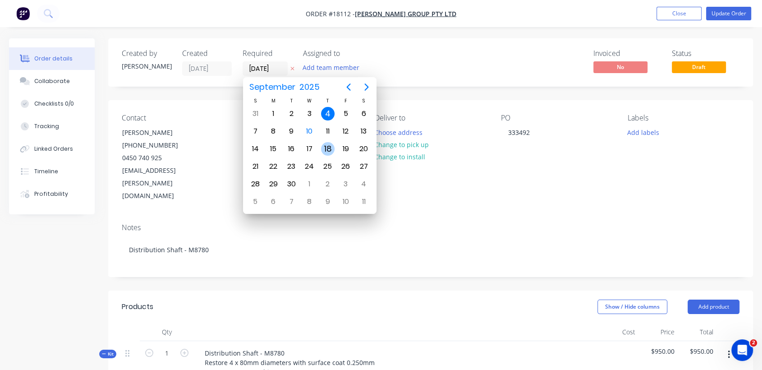
click at [327, 146] on div "18" at bounding box center [328, 149] width 14 height 14
type input "18/09/25"
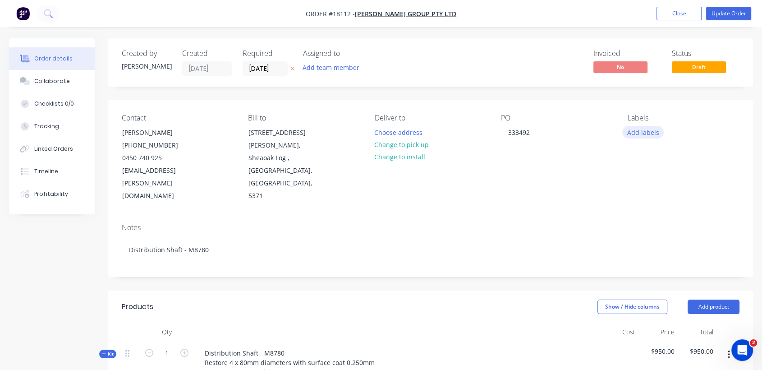
click at [642, 129] on button "Add labels" at bounding box center [642, 132] width 41 height 12
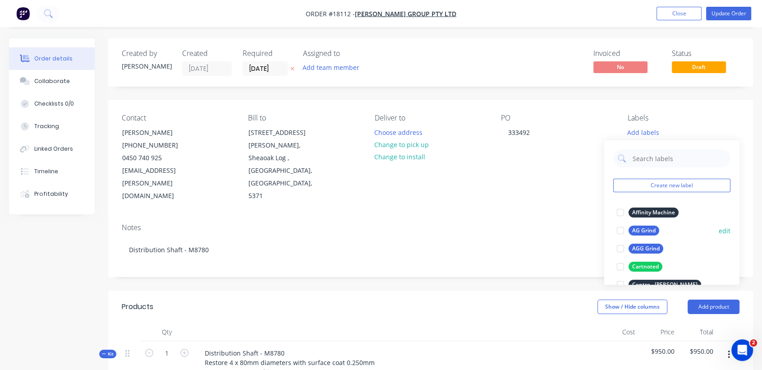
click at [646, 228] on div "AG Grind" at bounding box center [644, 231] width 31 height 10
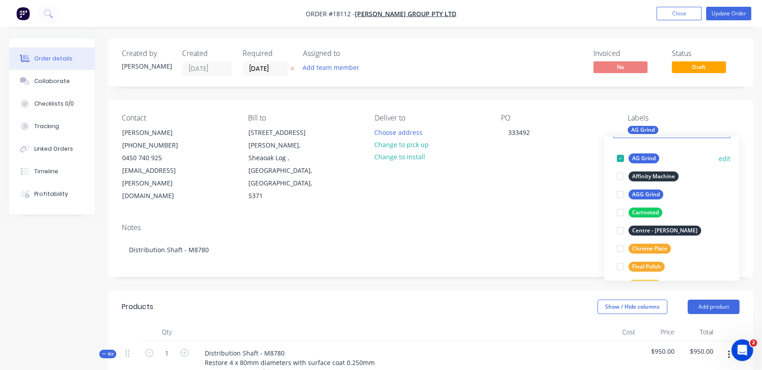
scroll to position [100, 0]
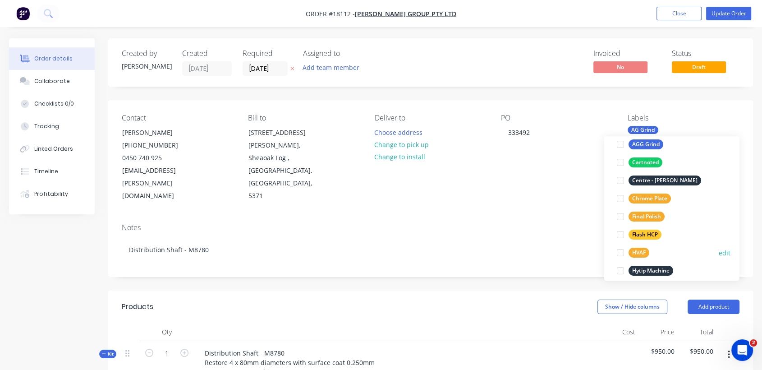
click at [642, 248] on div "HVAF" at bounding box center [639, 253] width 21 height 10
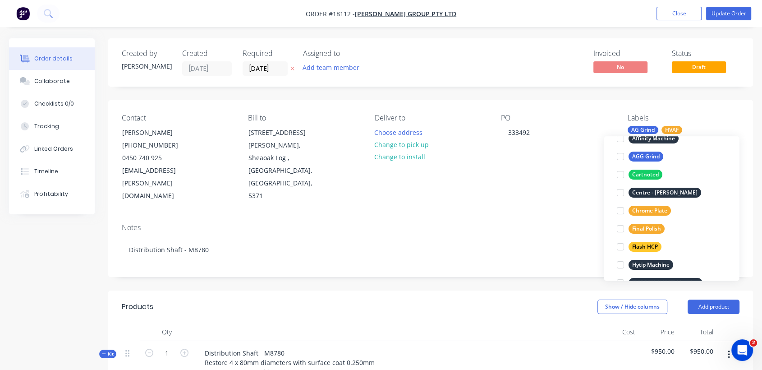
scroll to position [150, 0]
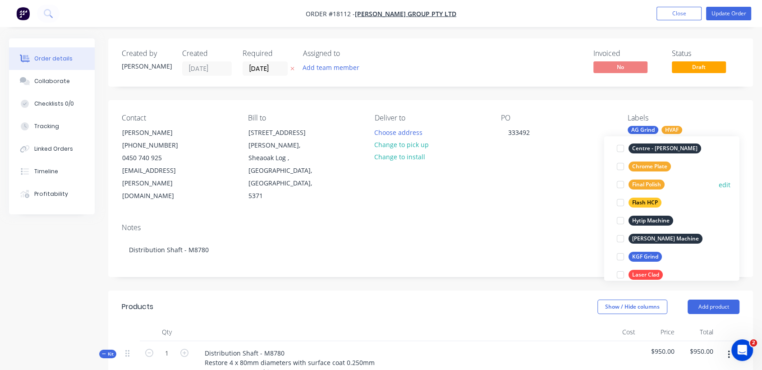
click at [640, 185] on div "Final Polish" at bounding box center [647, 185] width 36 height 10
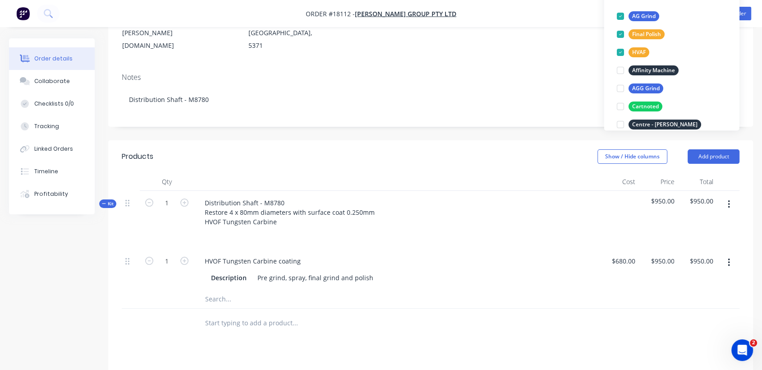
scroll to position [200, 0]
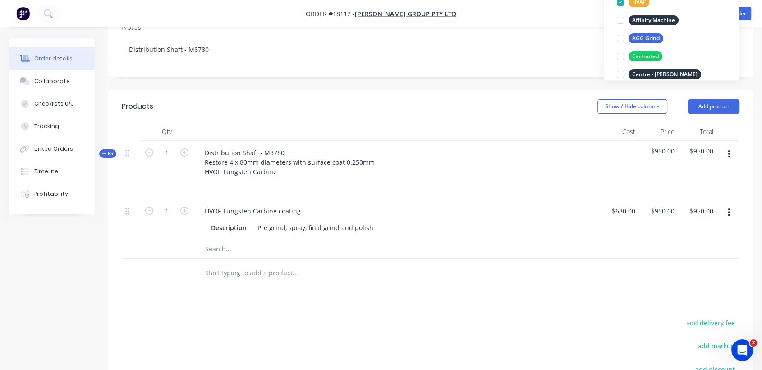
click at [234, 240] on input "text" at bounding box center [295, 249] width 180 height 18
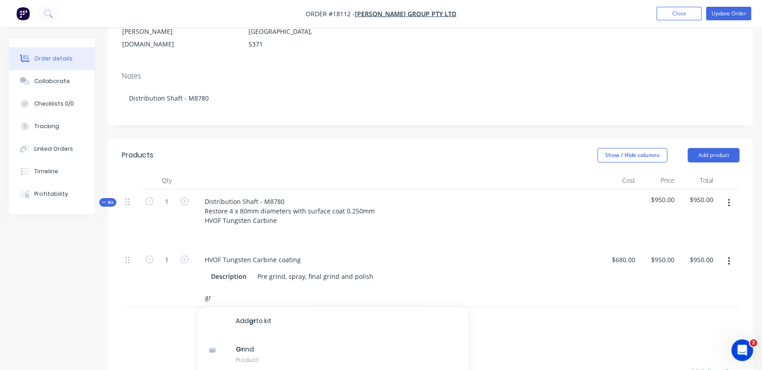
scroll to position [150, 0]
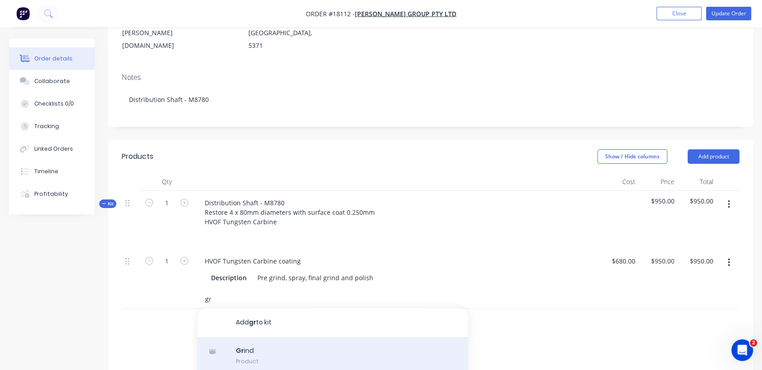
type input "gr"
click at [262, 337] on div "Gr ind Product" at bounding box center [333, 356] width 271 height 38
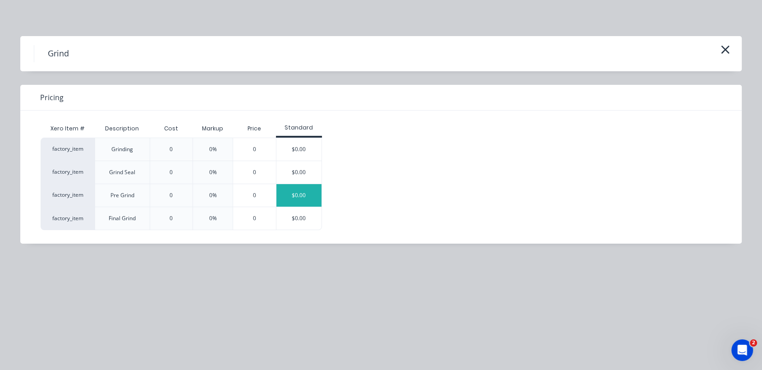
click at [291, 192] on div "$0.00" at bounding box center [298, 195] width 45 height 23
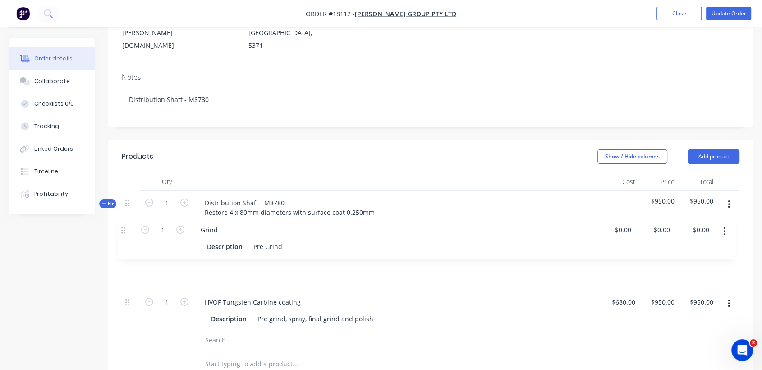
drag, startPoint x: 128, startPoint y: 276, endPoint x: 122, endPoint y: 225, distance: 51.8
click at [122, 249] on div "1 HVOF Tungsten Carbine coating Description Pre grind, spray, final grind and p…" at bounding box center [431, 290] width 618 height 82
click at [730, 254] on button "button" at bounding box center [728, 262] width 21 height 16
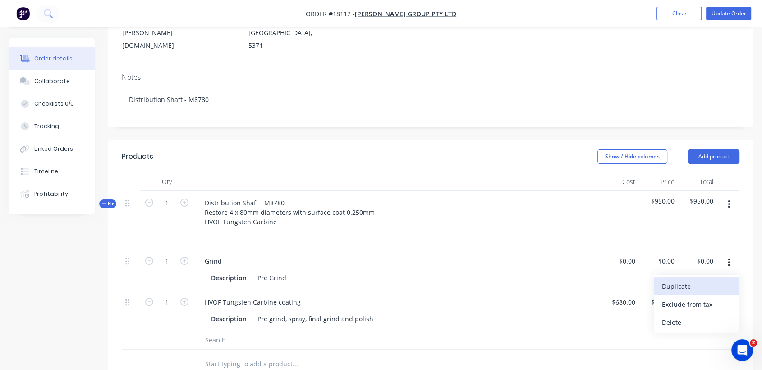
click at [674, 280] on div "Duplicate" at bounding box center [696, 286] width 69 height 13
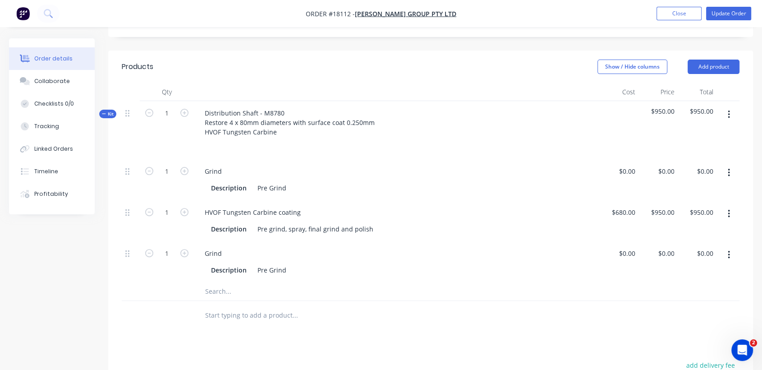
scroll to position [250, 0]
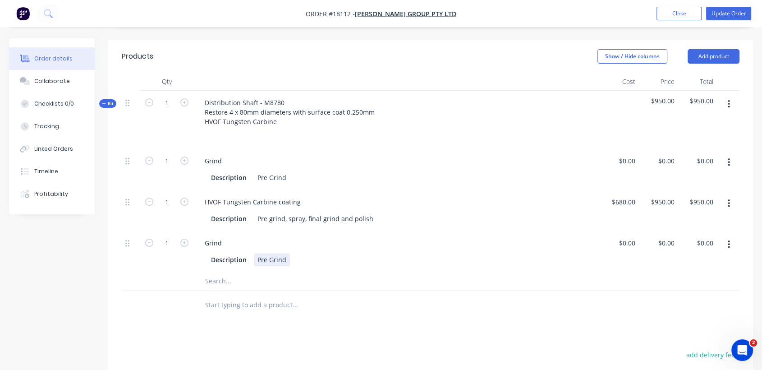
click at [269, 253] on div "Pre Grind" at bounding box center [272, 259] width 36 height 13
drag, startPoint x: 267, startPoint y: 232, endPoint x: 256, endPoint y: 231, distance: 11.3
click at [256, 253] on div "Pre Grind" at bounding box center [272, 259] width 36 height 13
click at [314, 171] on div "Description Pre Grind" at bounding box center [394, 177] width 375 height 13
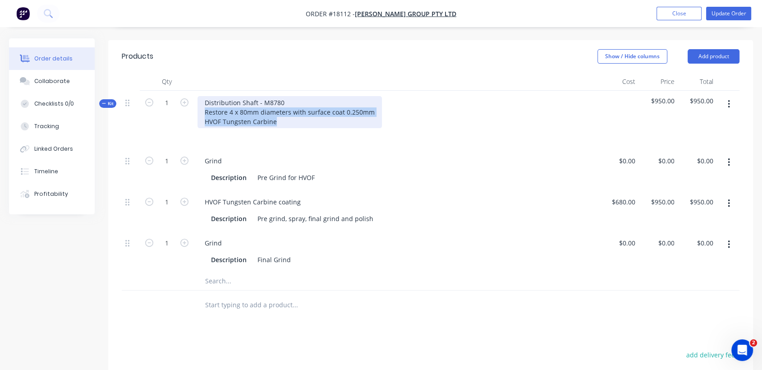
drag, startPoint x: 278, startPoint y: 97, endPoint x: 202, endPoint y: 87, distance: 76.3
click at [202, 96] on div "Distribution Shaft - M8780 Restore 4 x 80mm diameters with surface coat 0.250mm…" at bounding box center [290, 112] width 184 height 32
copy div "Restore 4 x 80mm diameters with surface coat 0.250mm HVOF Tungsten Carbine"
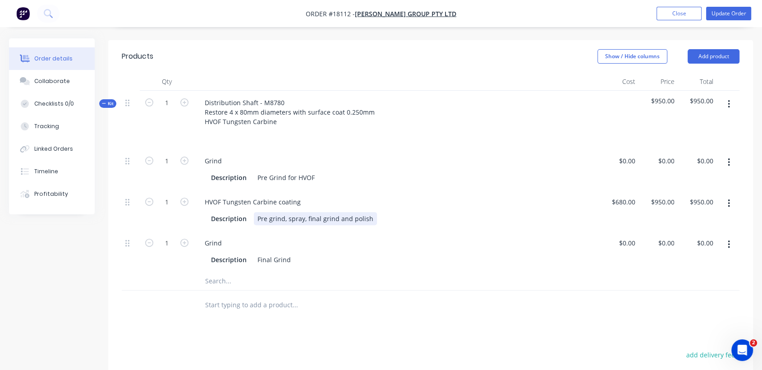
click at [256, 212] on div "Pre grind, spray, final grind and polish" at bounding box center [315, 218] width 123 height 13
paste div
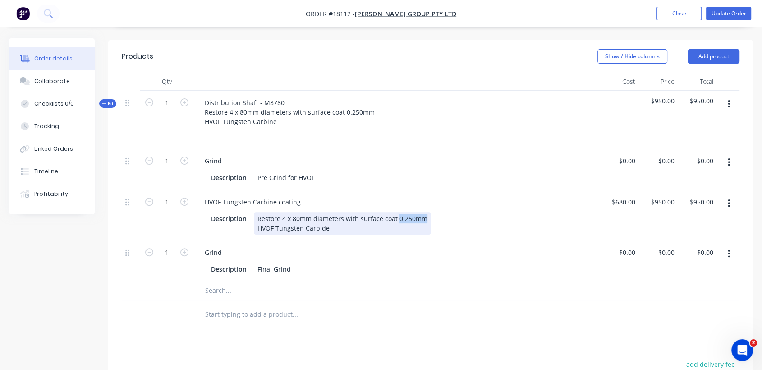
drag, startPoint x: 395, startPoint y: 193, endPoint x: 422, endPoint y: 195, distance: 27.2
click at [422, 212] on div "Restore 4 x 80mm diameters with surface coat 0.250mm HVOF Tungsten Carbide" at bounding box center [342, 223] width 177 height 23
copy div "0.250mm"
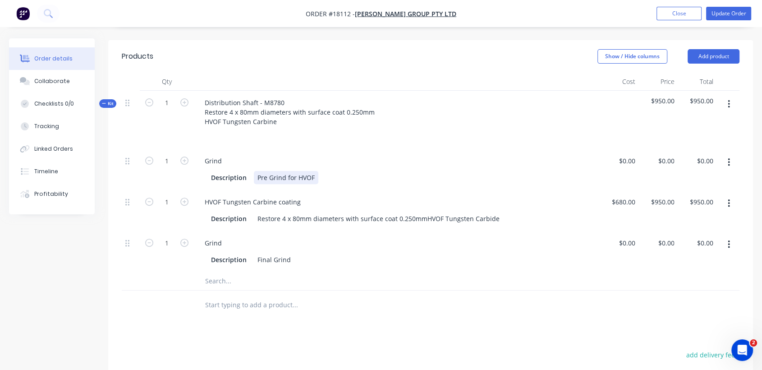
click at [339, 171] on div "Description Pre Grind for HVOF" at bounding box center [394, 177] width 375 height 13
click at [342, 171] on div "Pre Grind for HVOF 0.250mm thick per side" at bounding box center [322, 177] width 137 height 13
click at [308, 272] on input "text" at bounding box center [295, 281] width 180 height 18
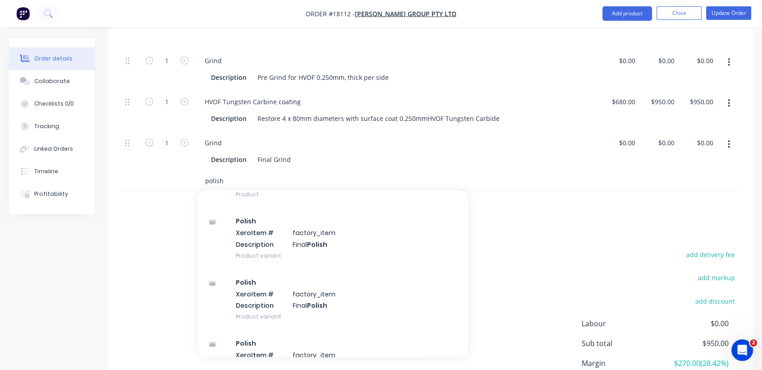
scroll to position [0, 0]
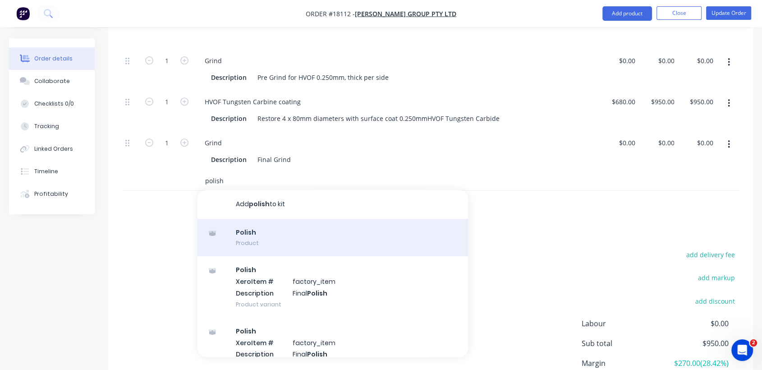
type input "polish"
click at [259, 219] on div "Polish Product" at bounding box center [333, 238] width 271 height 38
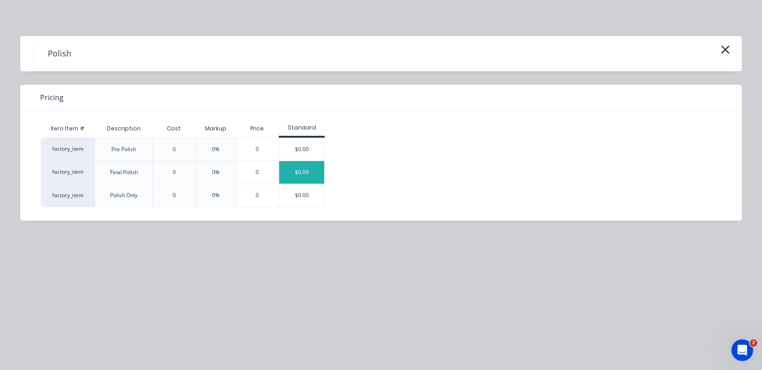
click at [305, 173] on div "$0.00" at bounding box center [301, 172] width 45 height 23
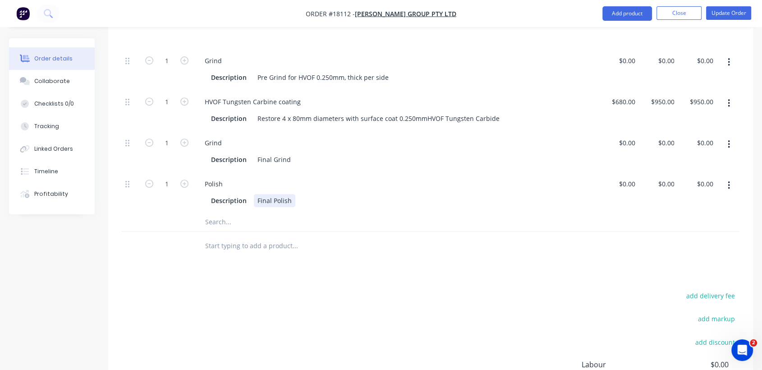
click at [305, 194] on div "Description Final Polish" at bounding box center [394, 200] width 375 height 13
click at [296, 153] on div "Description Final Grind" at bounding box center [394, 159] width 375 height 13
click at [322, 194] on div "Description Final Polish" at bounding box center [394, 200] width 375 height 13
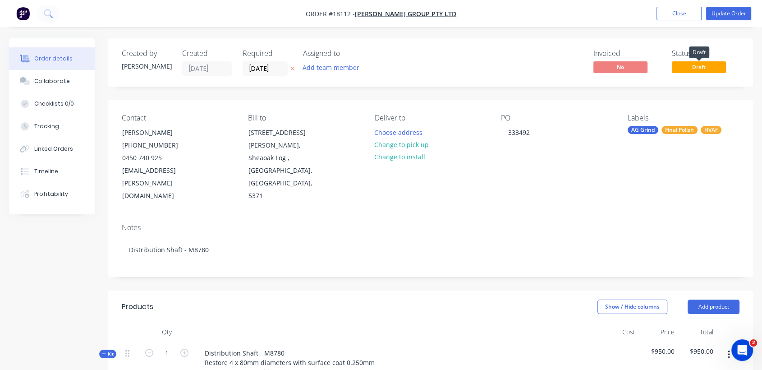
click at [709, 72] on span "Draft" at bounding box center [699, 66] width 54 height 11
click at [723, 11] on button "Update Order" at bounding box center [728, 14] width 45 height 14
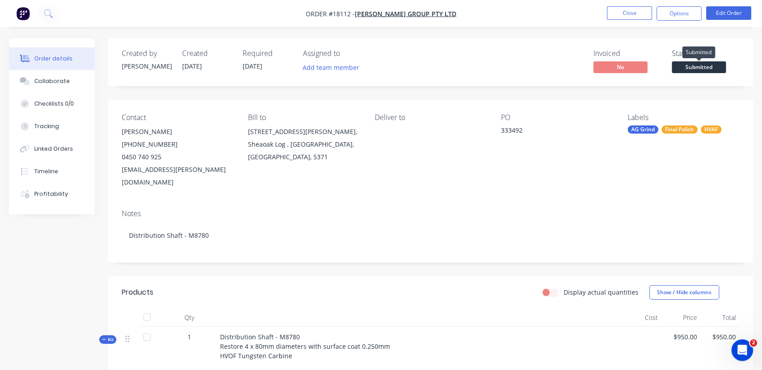
click at [693, 64] on span "Submitted" at bounding box center [699, 66] width 54 height 11
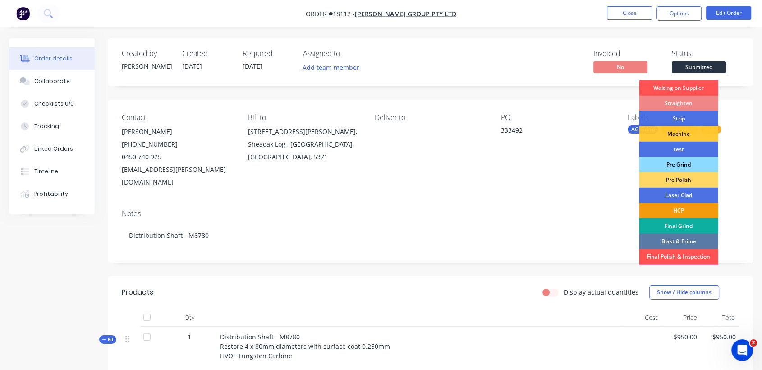
click at [682, 162] on div "Pre Grind" at bounding box center [679, 164] width 79 height 15
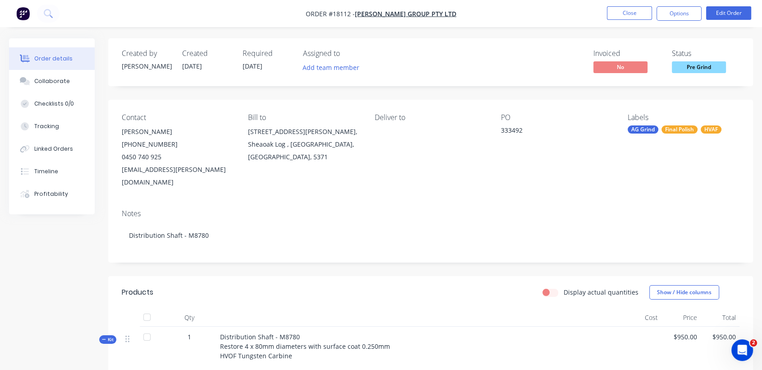
click at [566, 168] on div "PO 333492" at bounding box center [557, 150] width 112 height 75
click at [680, 12] on button "Options" at bounding box center [679, 13] width 45 height 14
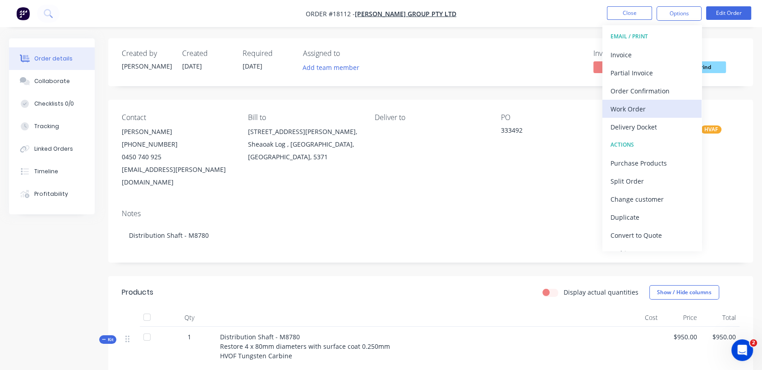
click at [650, 111] on div "Work Order" at bounding box center [652, 108] width 83 height 13
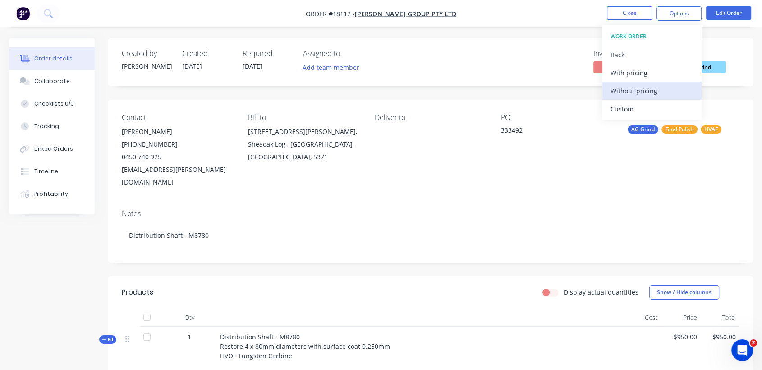
click at [645, 91] on div "Without pricing" at bounding box center [652, 90] width 83 height 13
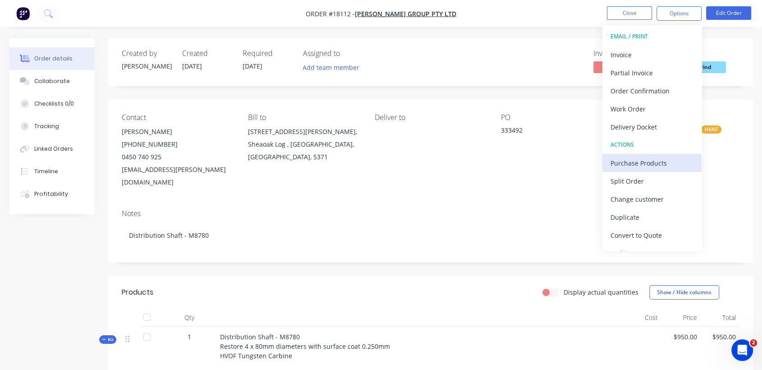
click at [652, 161] on div "Purchase Products" at bounding box center [652, 163] width 83 height 13
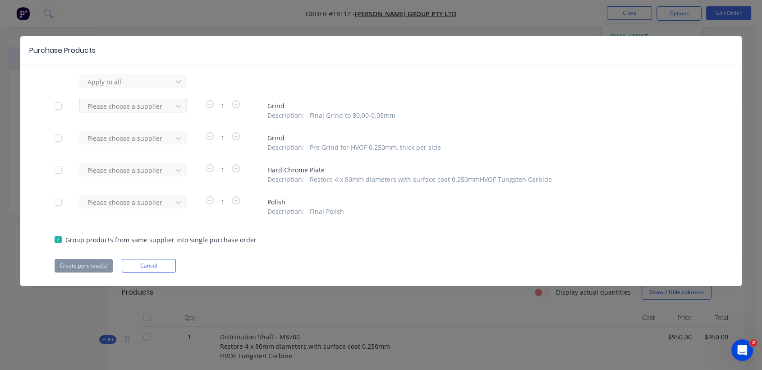
click at [101, 107] on div at bounding box center [127, 106] width 81 height 11
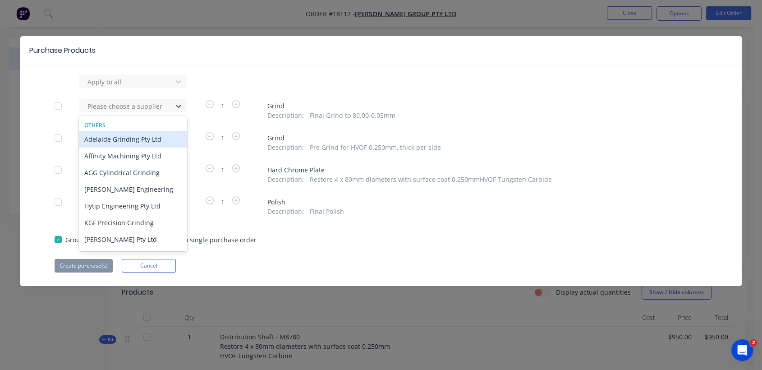
click at [106, 138] on div "Adelaide Grinding Pty Ltd" at bounding box center [133, 139] width 108 height 17
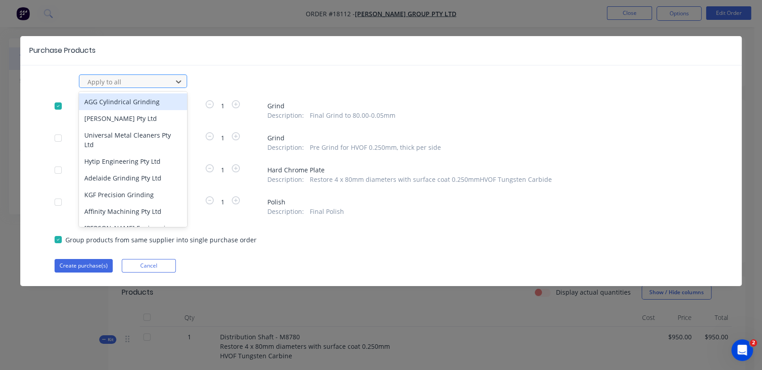
click at [141, 84] on div at bounding box center [127, 81] width 81 height 11
click at [135, 101] on div "AGG Cylindrical Grinding" at bounding box center [133, 101] width 108 height 17
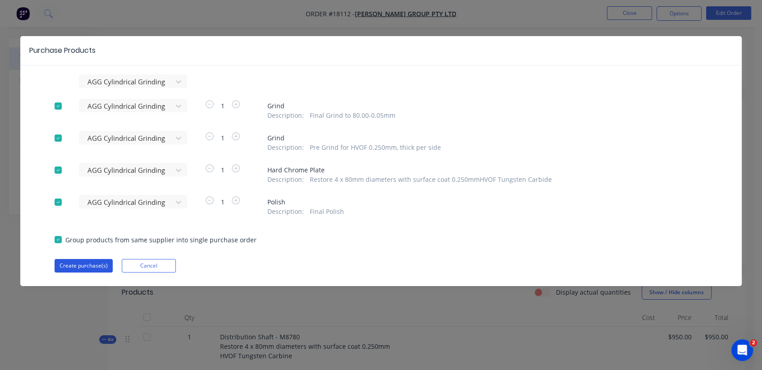
click at [93, 266] on button "Create purchase(s)" at bounding box center [84, 266] width 58 height 14
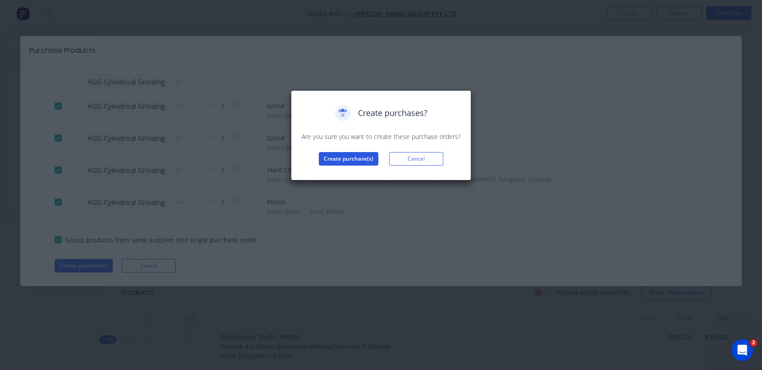
click at [334, 155] on button "Create purchase(s)" at bounding box center [349, 159] width 60 height 14
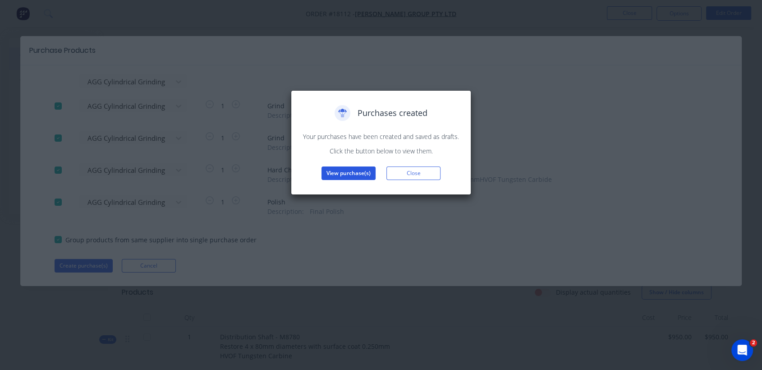
click at [353, 176] on button "View purchase(s)" at bounding box center [349, 173] width 54 height 14
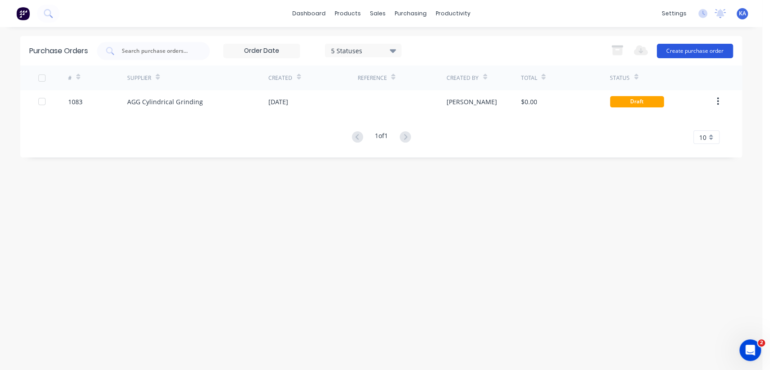
click at [672, 44] on button "Create purchase order" at bounding box center [695, 51] width 76 height 14
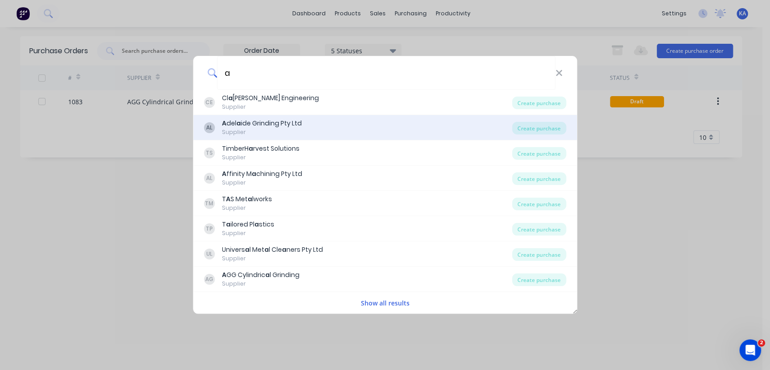
type input "a"
click at [275, 123] on div "A del a ide Grinding Pty Ltd" at bounding box center [262, 123] width 80 height 9
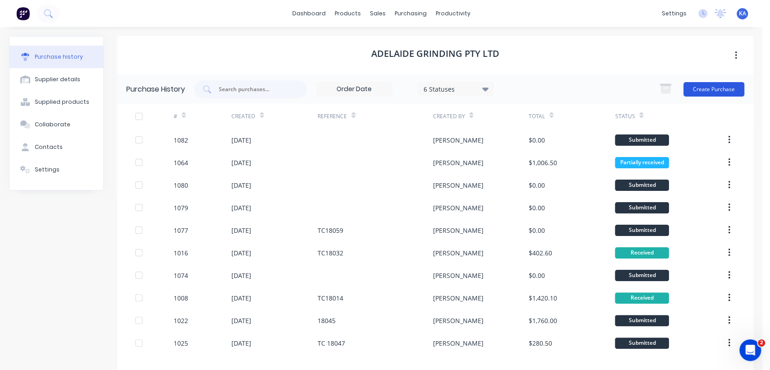
click at [687, 87] on button "Create Purchase" at bounding box center [713, 89] width 61 height 14
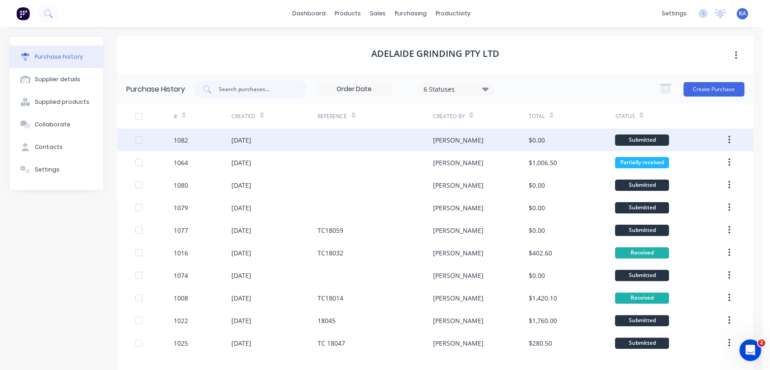
click at [251, 135] on div "[DATE]" at bounding box center [241, 139] width 20 height 9
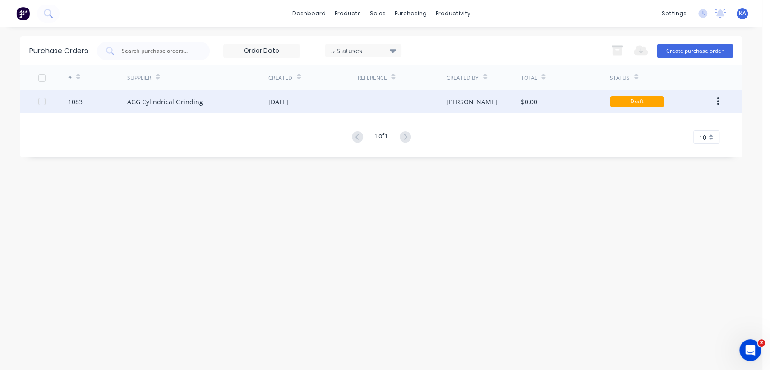
click at [197, 97] on div "AGG Cylindrical Grinding" at bounding box center [164, 101] width 75 height 9
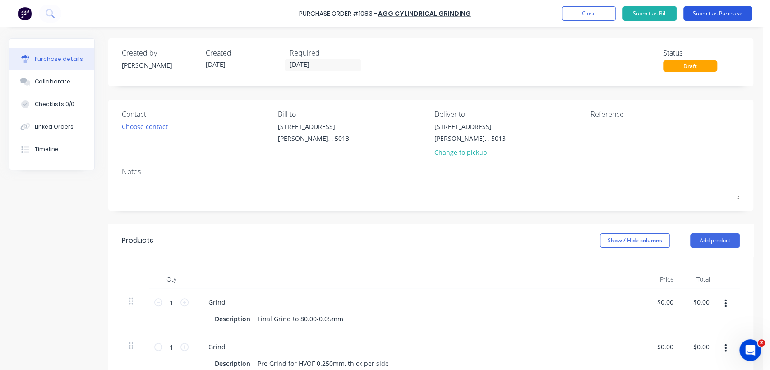
click at [732, 11] on button "Submit as Purchase" at bounding box center [717, 13] width 69 height 14
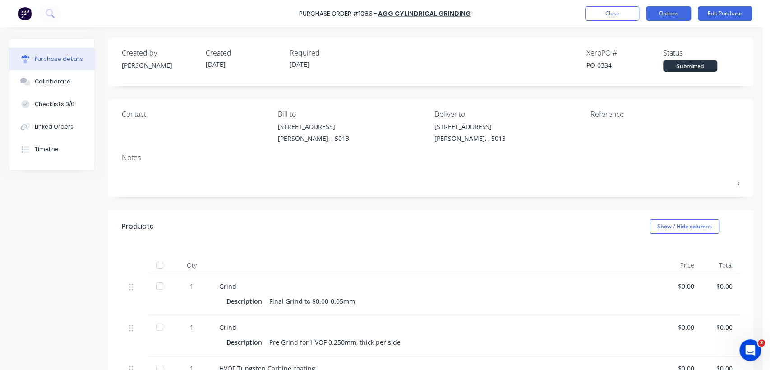
click at [672, 16] on button "Options" at bounding box center [668, 13] width 45 height 14
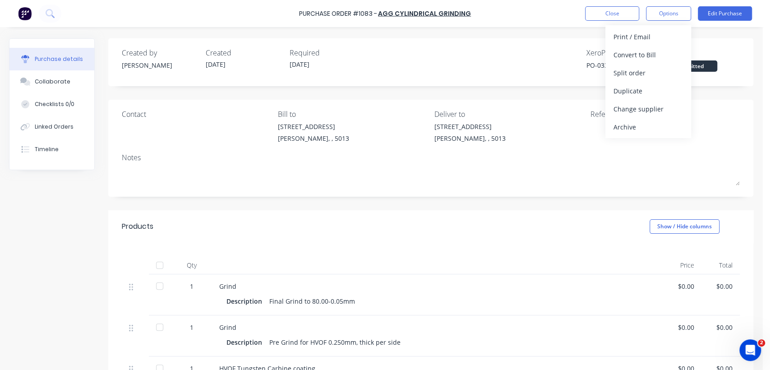
click at [547, 193] on div "Contact Bill to 4-6 Leeds St Wingfield, , 5013 Deliver to 4-6 Leeds St Wingfiel…" at bounding box center [430, 148] width 645 height 97
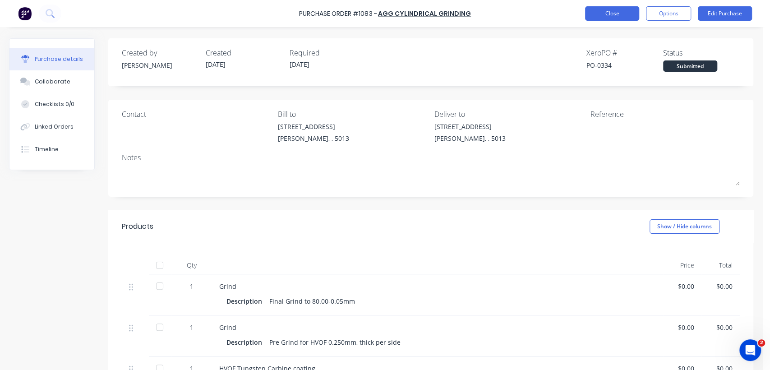
click at [623, 14] on button "Close" at bounding box center [612, 13] width 54 height 14
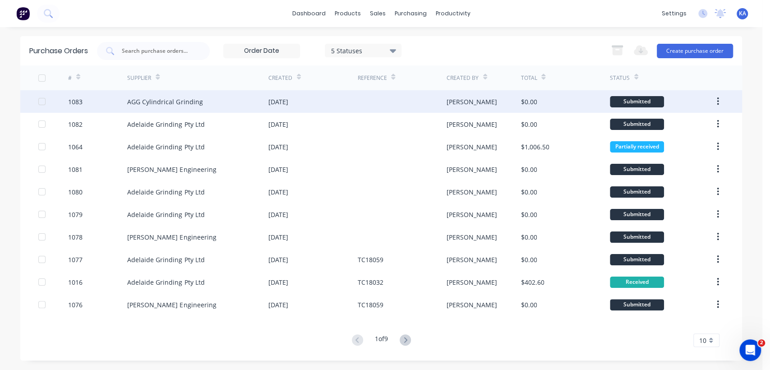
click at [472, 99] on div "[PERSON_NAME]" at bounding box center [484, 101] width 74 height 23
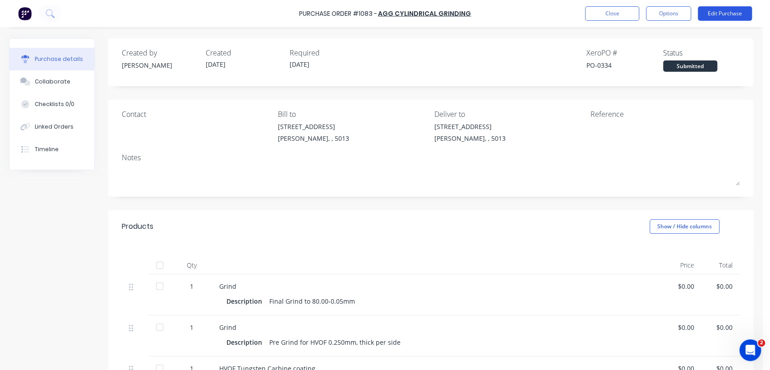
click at [717, 11] on button "Edit Purchase" at bounding box center [725, 13] width 54 height 14
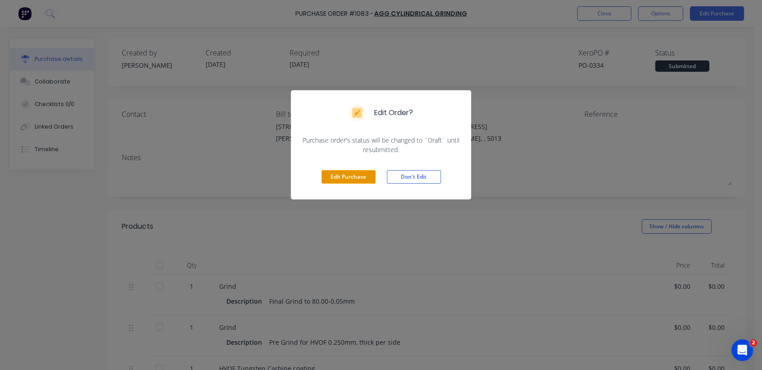
click at [351, 176] on button "Edit Purchase" at bounding box center [349, 177] width 54 height 14
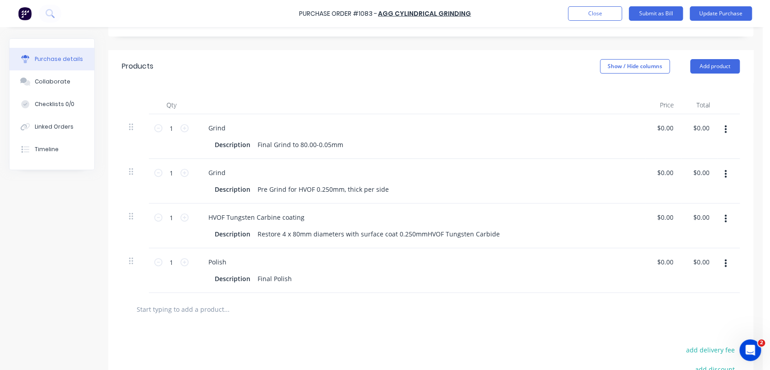
scroll to position [150, 0]
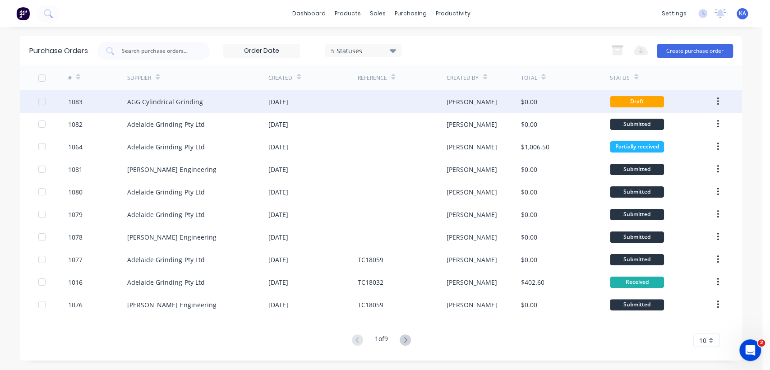
click at [197, 101] on div "AGG Cylindrical Grinding" at bounding box center [164, 101] width 75 height 9
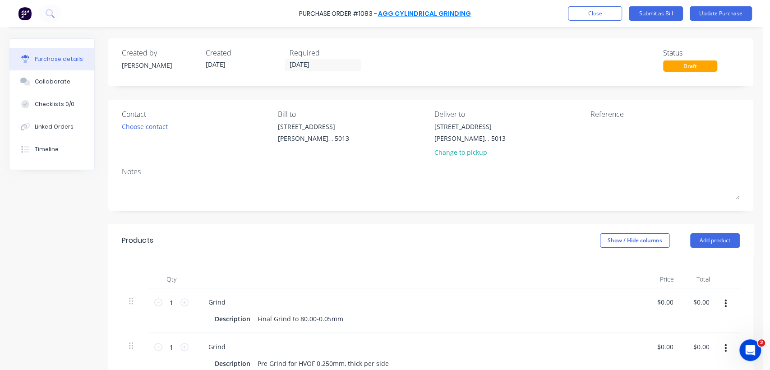
click at [390, 12] on link "AGG Cylindrical Grinding" at bounding box center [424, 13] width 93 height 9
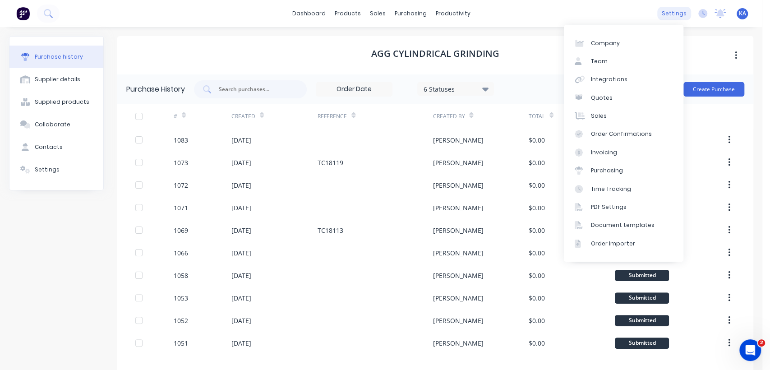
click at [662, 10] on div "settings" at bounding box center [674, 14] width 34 height 14
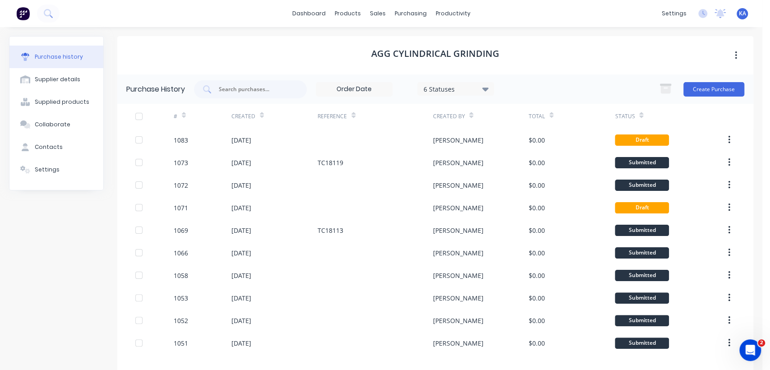
click at [494, 51] on div "AGG Cylindrical Grinding" at bounding box center [435, 55] width 636 height 38
click at [69, 76] on div "Supplier details" at bounding box center [58, 79] width 46 height 8
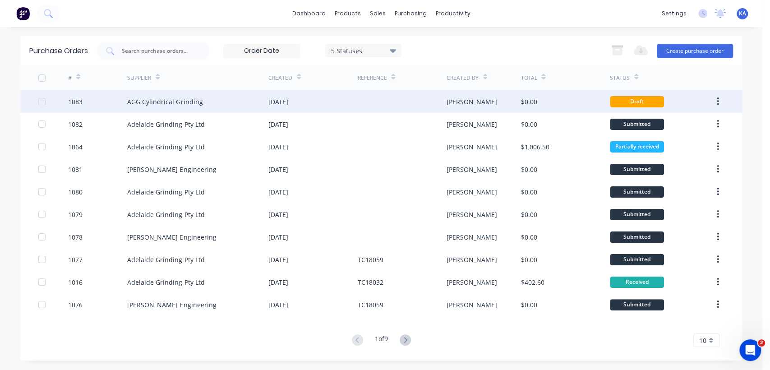
click at [43, 100] on div at bounding box center [42, 101] width 18 height 18
click at [719, 101] on button "button" at bounding box center [717, 101] width 21 height 16
click at [553, 97] on div "$0.00" at bounding box center [564, 101] width 89 height 23
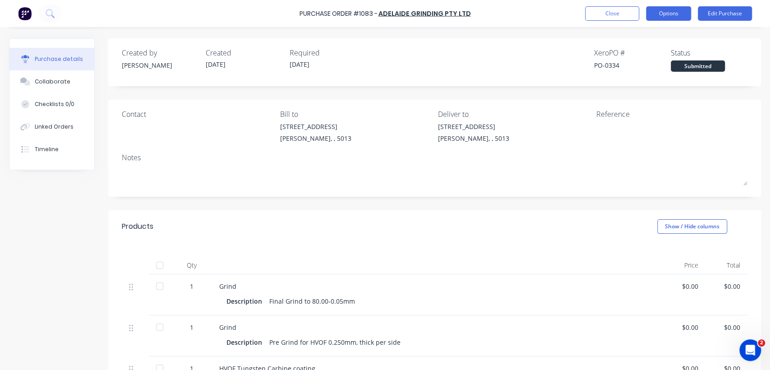
click at [676, 10] on button "Options" at bounding box center [668, 13] width 45 height 14
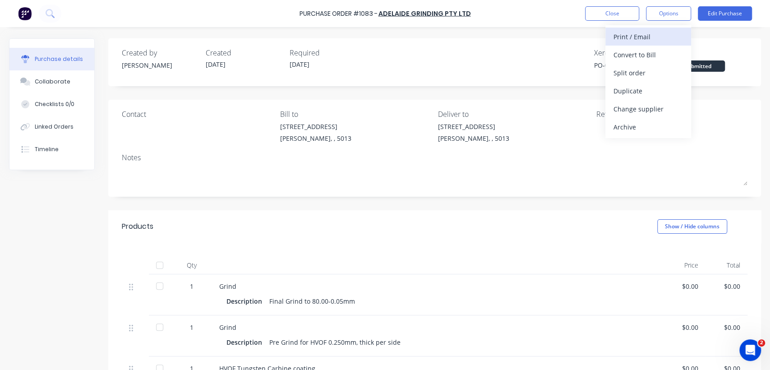
click at [649, 32] on div "Print / Email" at bounding box center [647, 36] width 69 height 13
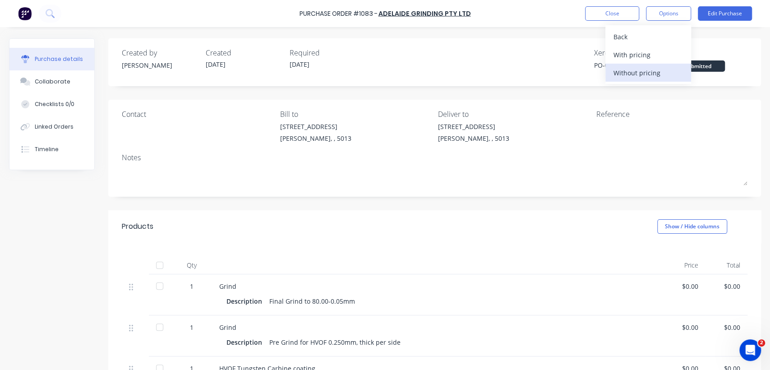
click at [646, 73] on div "Without pricing" at bounding box center [647, 72] width 69 height 13
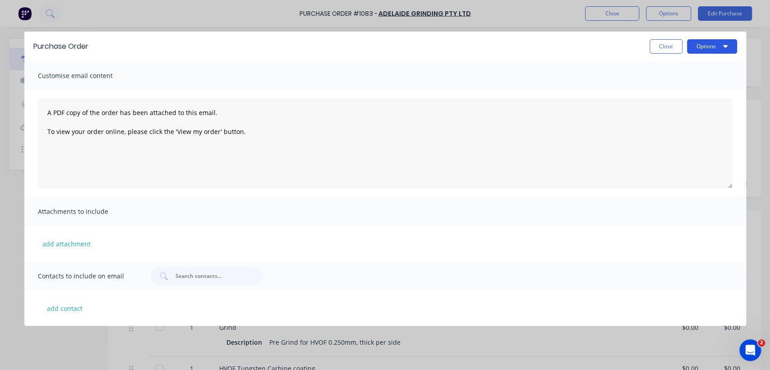
click at [699, 43] on button "Options" at bounding box center [712, 46] width 50 height 14
click at [676, 69] on div "Print" at bounding box center [693, 69] width 69 height 13
click at [672, 47] on button "Close" at bounding box center [665, 46] width 33 height 14
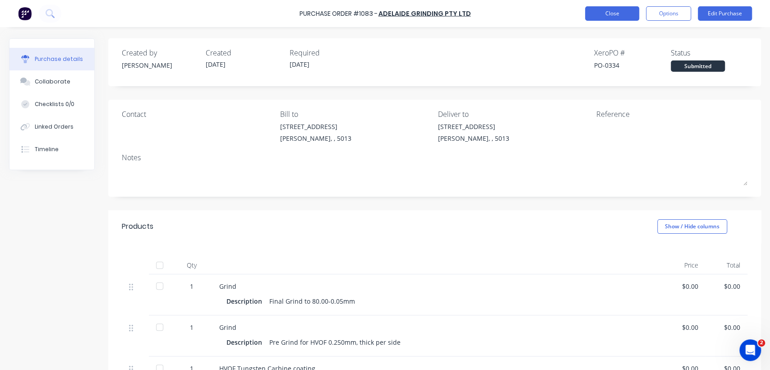
click at [608, 9] on button "Close" at bounding box center [612, 13] width 54 height 14
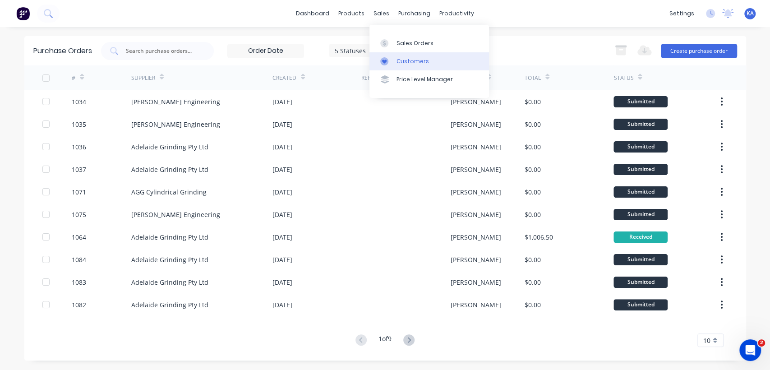
click at [407, 59] on div "Customers" at bounding box center [412, 61] width 32 height 8
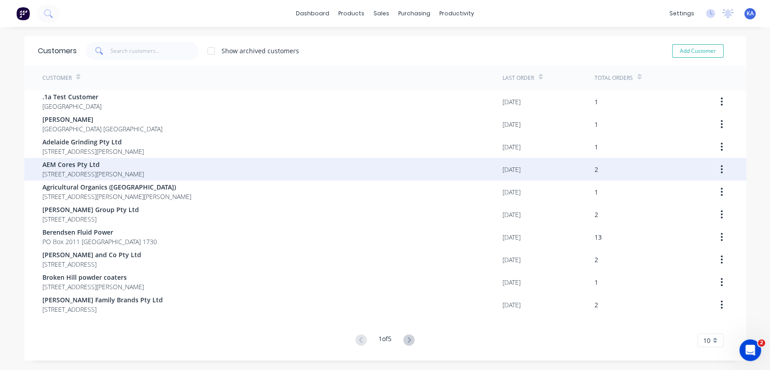
click at [106, 163] on span "AEM Cores Pty Ltd" at bounding box center [92, 164] width 101 height 9
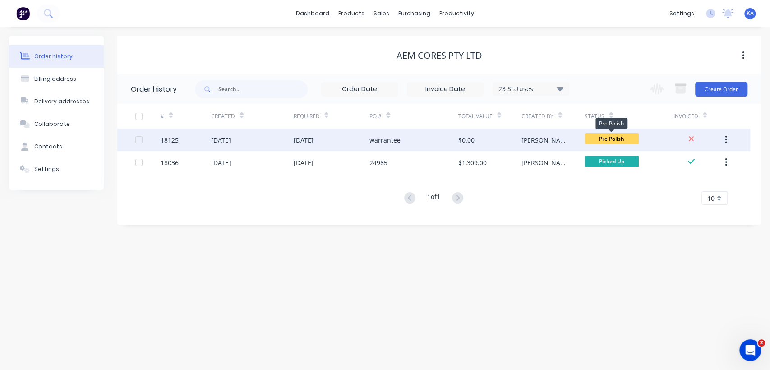
click at [626, 136] on span "Pre Polish" at bounding box center [612, 138] width 54 height 11
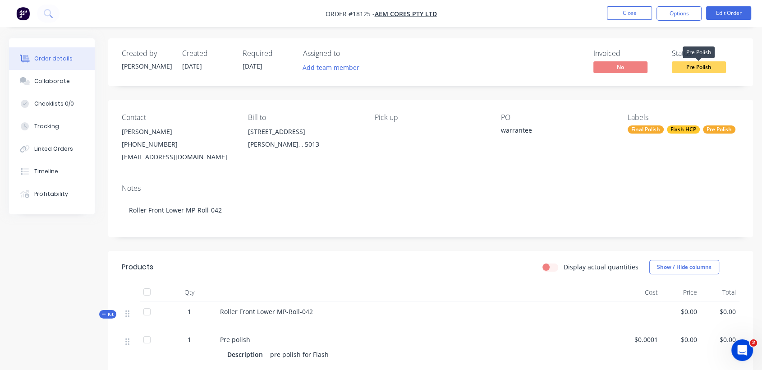
click at [705, 68] on span "Pre Polish" at bounding box center [699, 66] width 54 height 11
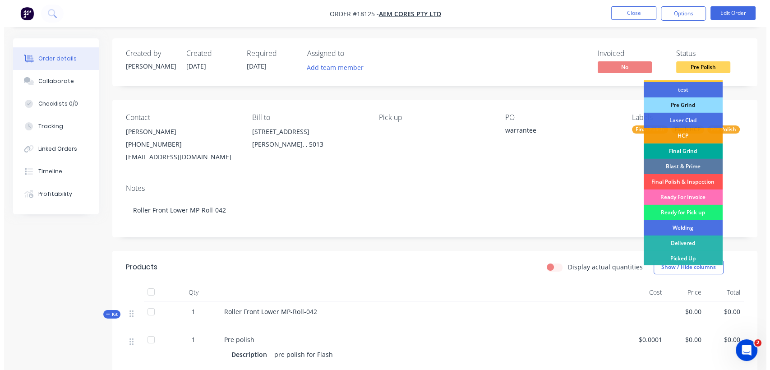
scroll to position [76, 0]
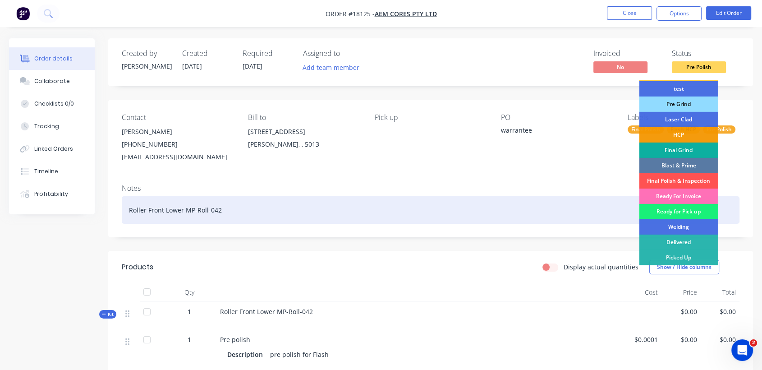
click at [701, 207] on div "Ready for Pick up" at bounding box center [679, 211] width 79 height 15
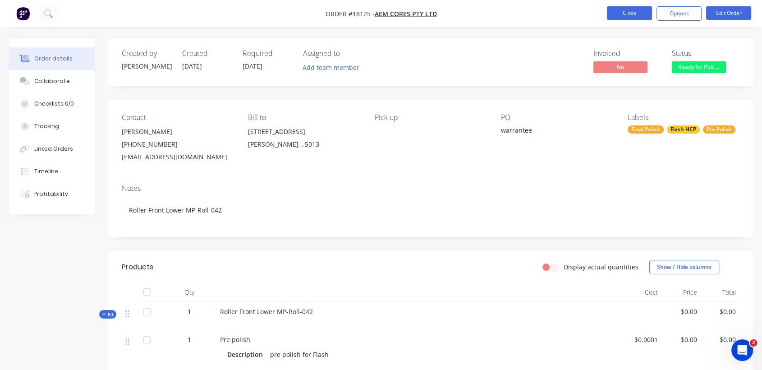
click at [637, 15] on button "Close" at bounding box center [629, 13] width 45 height 14
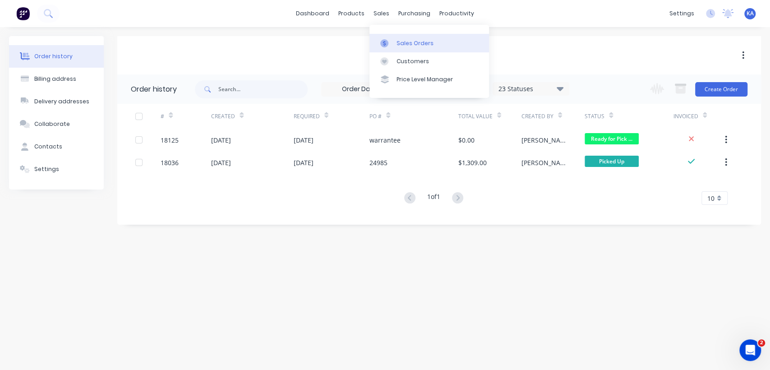
click at [404, 41] on div "Sales Orders" at bounding box center [414, 43] width 37 height 8
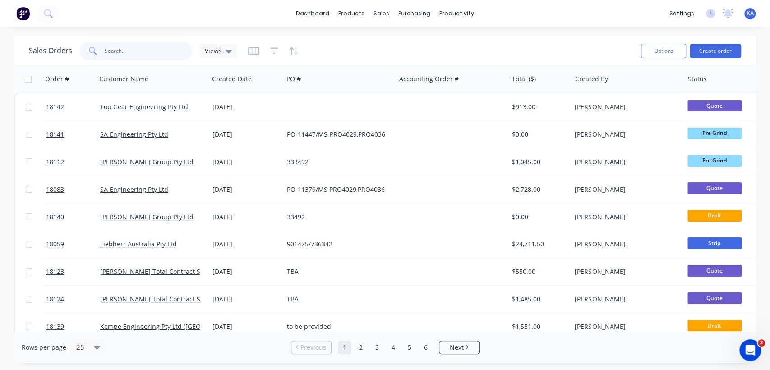
click at [120, 54] on input "text" at bounding box center [149, 51] width 88 height 18
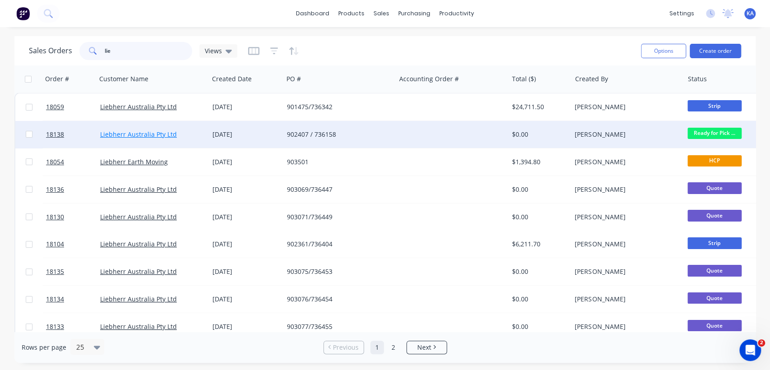
type input "lie"
click at [117, 137] on link "Liebherr Australia Pty Ltd" at bounding box center [138, 134] width 77 height 9
